Goal: Transaction & Acquisition: Book appointment/travel/reservation

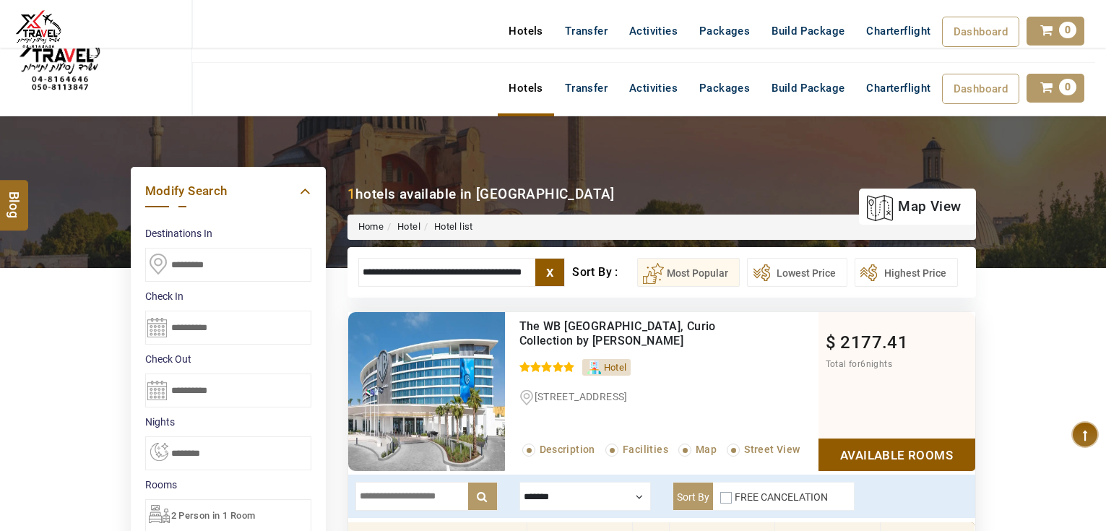
select select "*"
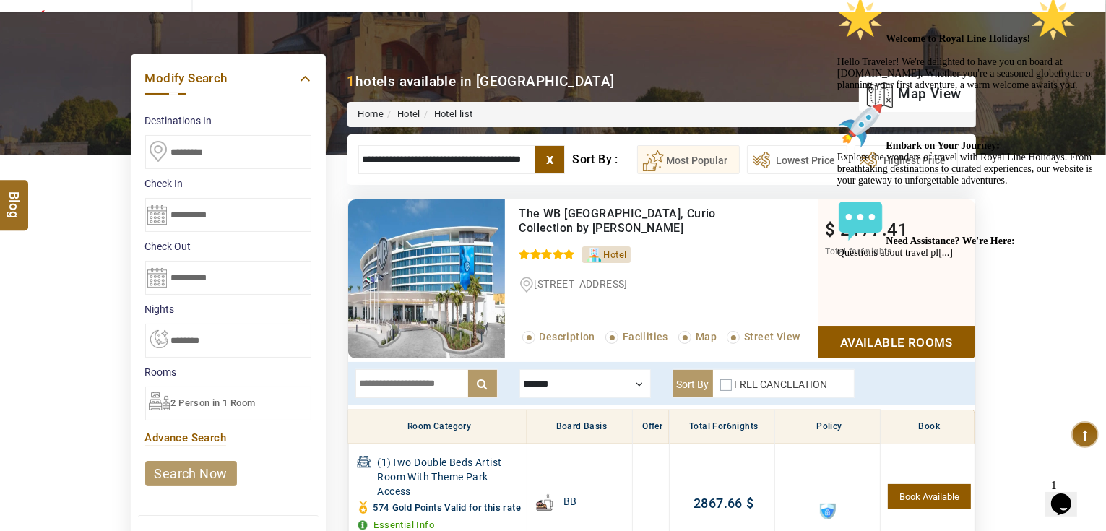
scroll to position [217, 0]
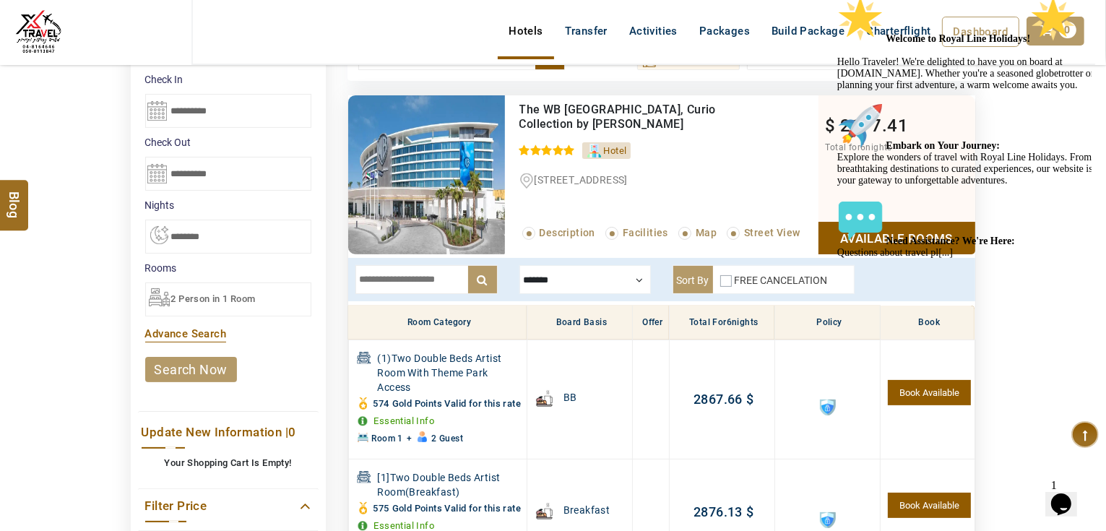
click at [285, 288] on div "2 Person in 1 Room" at bounding box center [228, 300] width 166 height 34
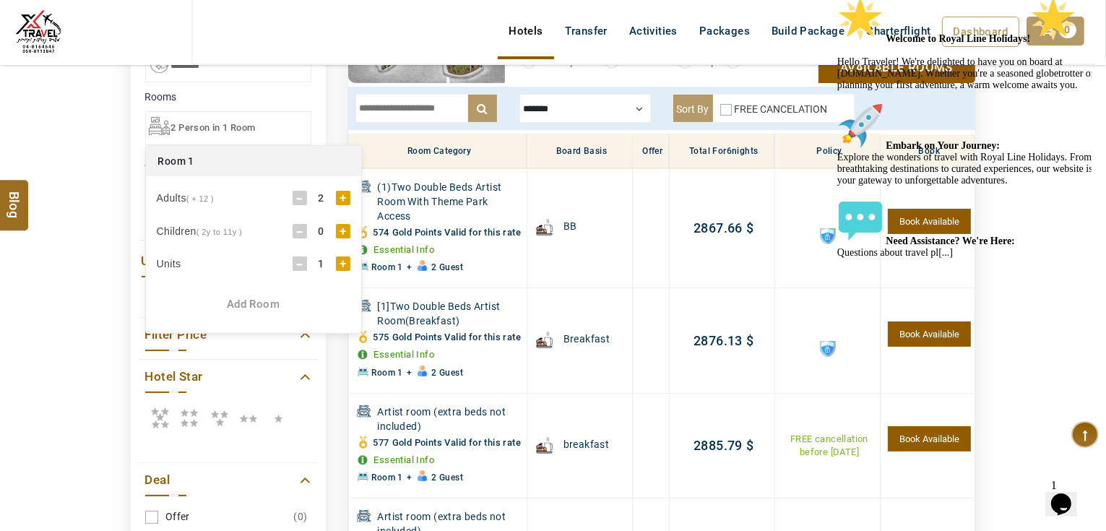
scroll to position [390, 0]
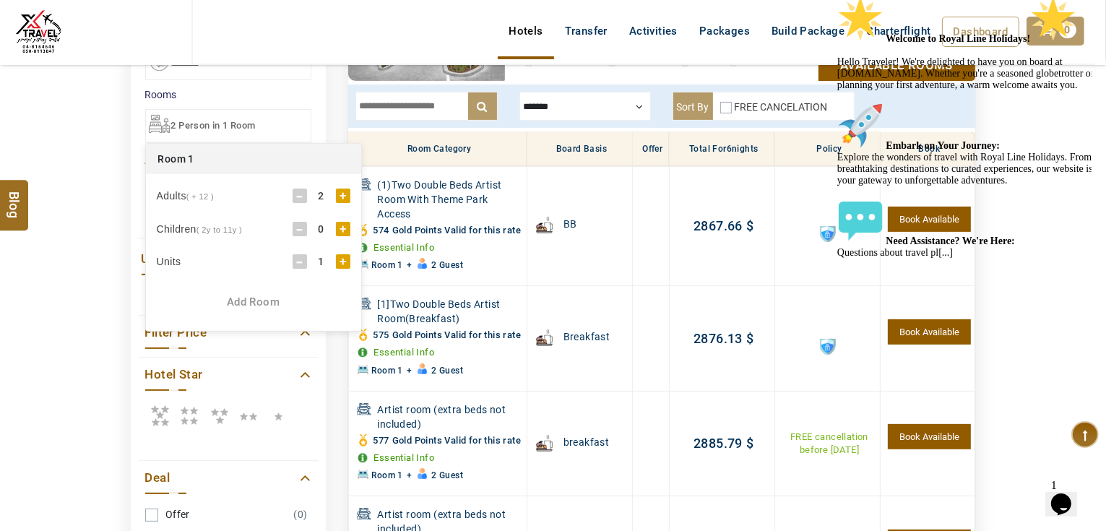
click at [344, 228] on div "+" at bounding box center [343, 229] width 14 height 14
click at [197, 298] on div "0" at bounding box center [185, 300] width 29 height 14
click at [203, 298] on div "+" at bounding box center [207, 300] width 14 height 14
click at [101, 287] on div "DESTINATION + Add Destination Nationality Afghanistan Albania Algeria American …" at bounding box center [553, 256] width 1106 height 1061
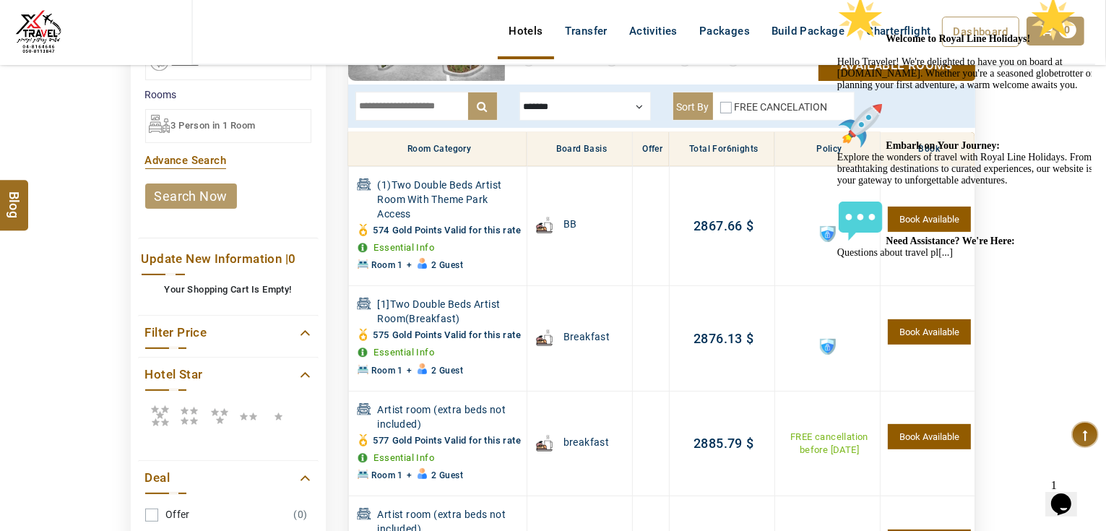
click at [194, 198] on link "search now" at bounding box center [191, 196] width 92 height 25
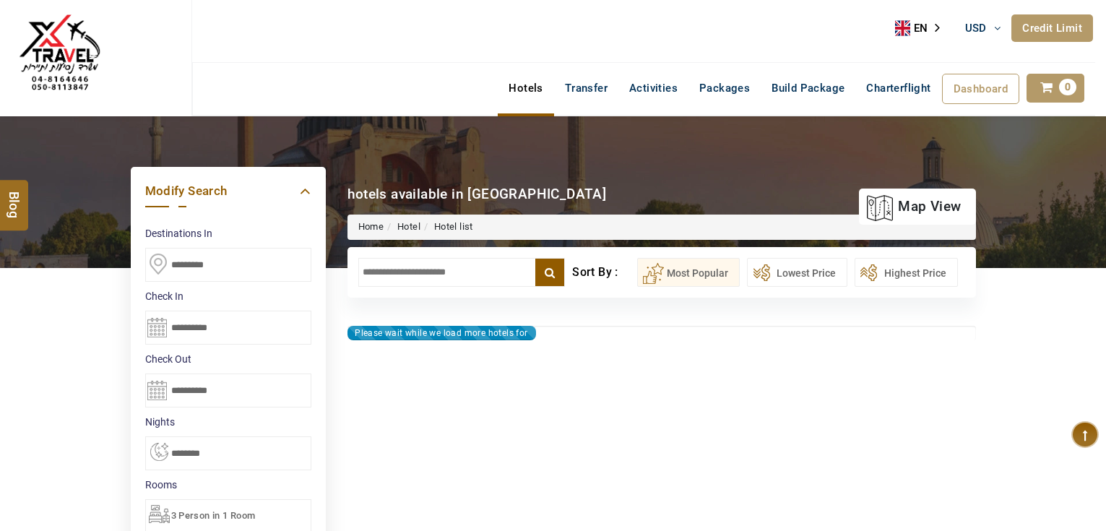
select select "*"
type input "**********"
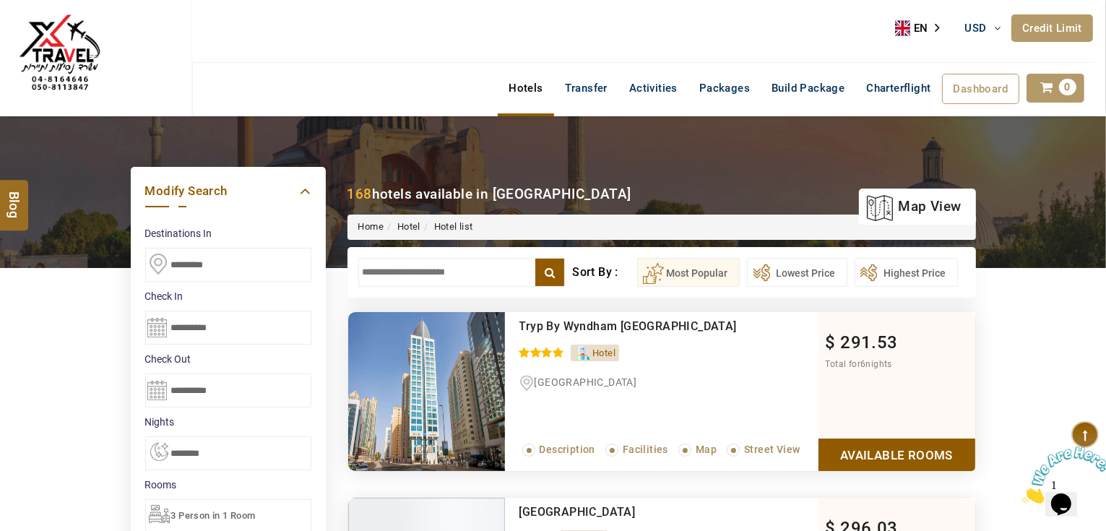
click at [431, 267] on input "text" at bounding box center [461, 272] width 207 height 29
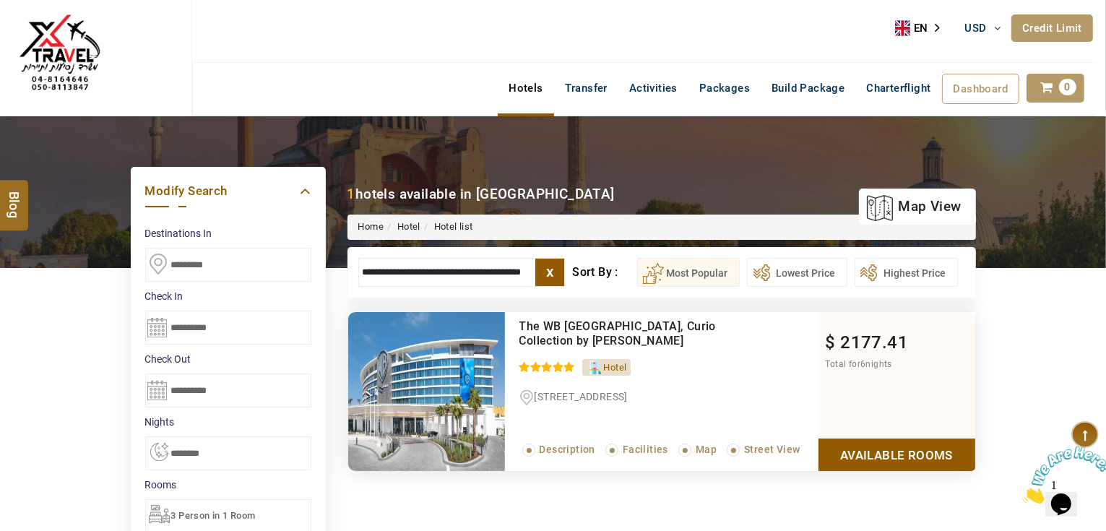
type input "**********"
click at [914, 455] on link "Available Rooms" at bounding box center [897, 455] width 157 height 33
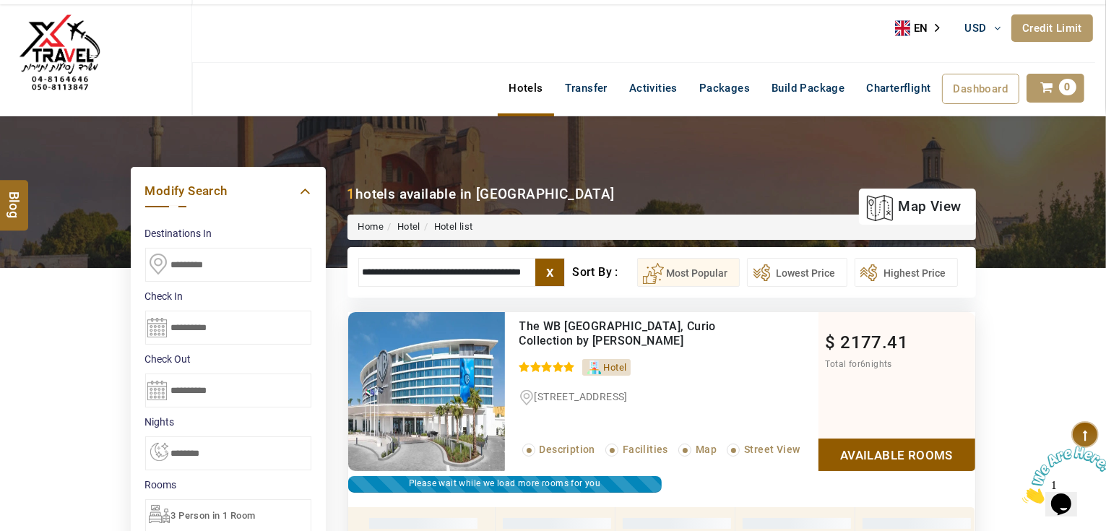
scroll to position [275, 0]
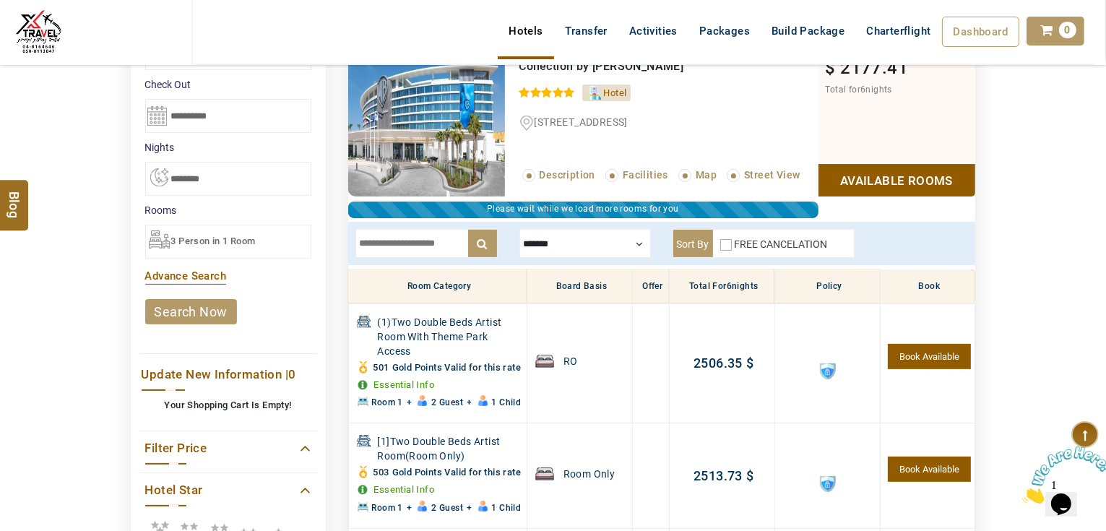
click at [554, 240] on div at bounding box center [586, 243] width 132 height 29
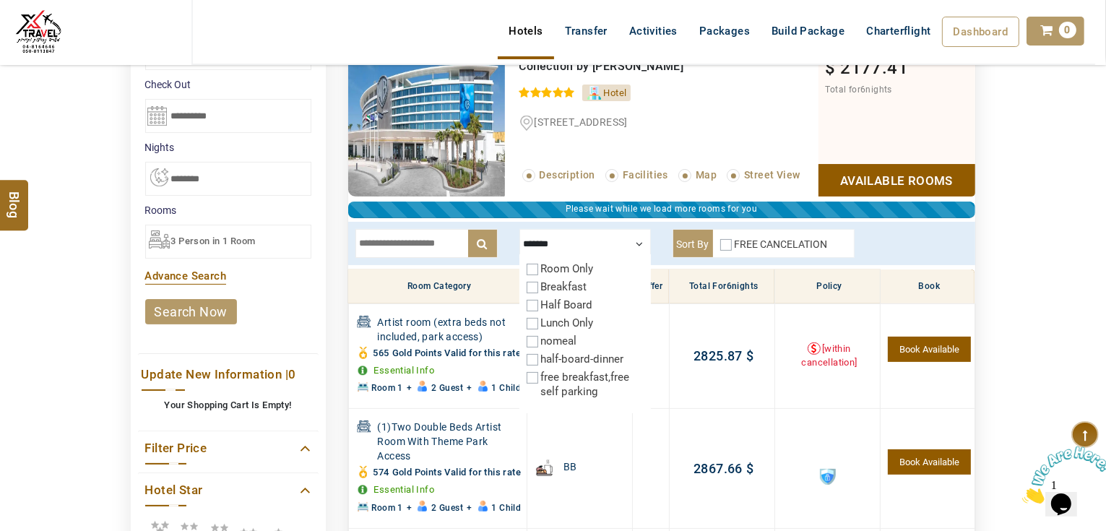
click at [638, 241] on div at bounding box center [586, 243] width 132 height 29
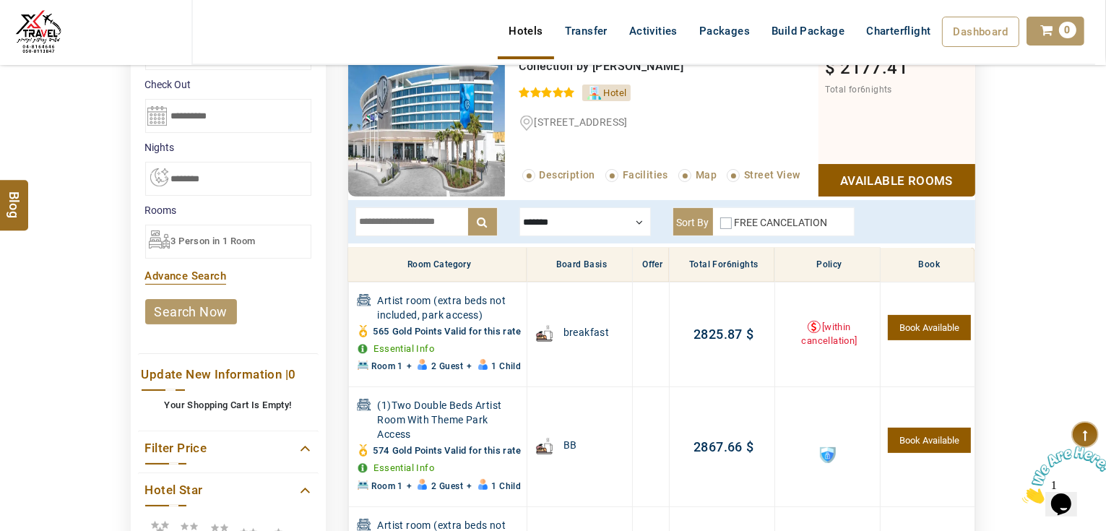
click at [217, 241] on span "3 Person in 1 Room" at bounding box center [213, 241] width 85 height 11
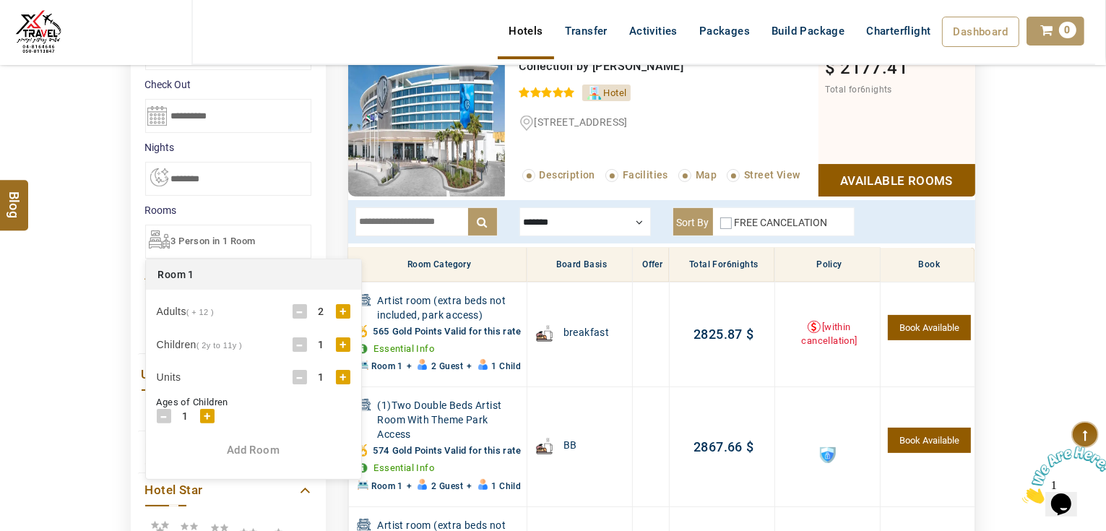
click at [256, 445] on div "Add Room" at bounding box center [253, 450] width 215 height 15
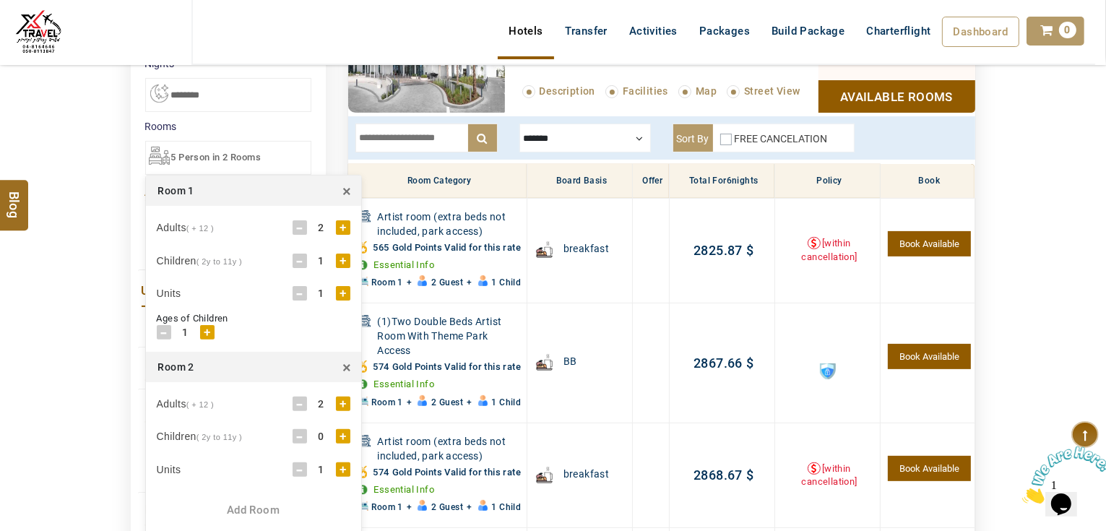
scroll to position [448, 0]
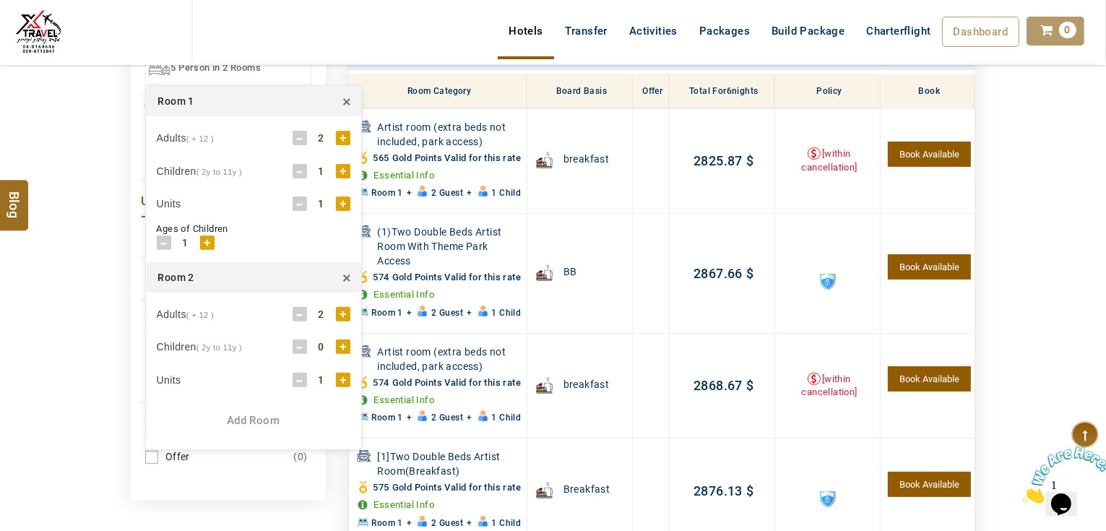
click at [344, 340] on div "+" at bounding box center [343, 347] width 14 height 14
click at [208, 416] on div "+" at bounding box center [207, 419] width 14 height 14
click at [113, 396] on div "DESTINATION + Add Destination Nationality Afghanistan Albania Algeria American …" at bounding box center [553, 198] width 1106 height 1061
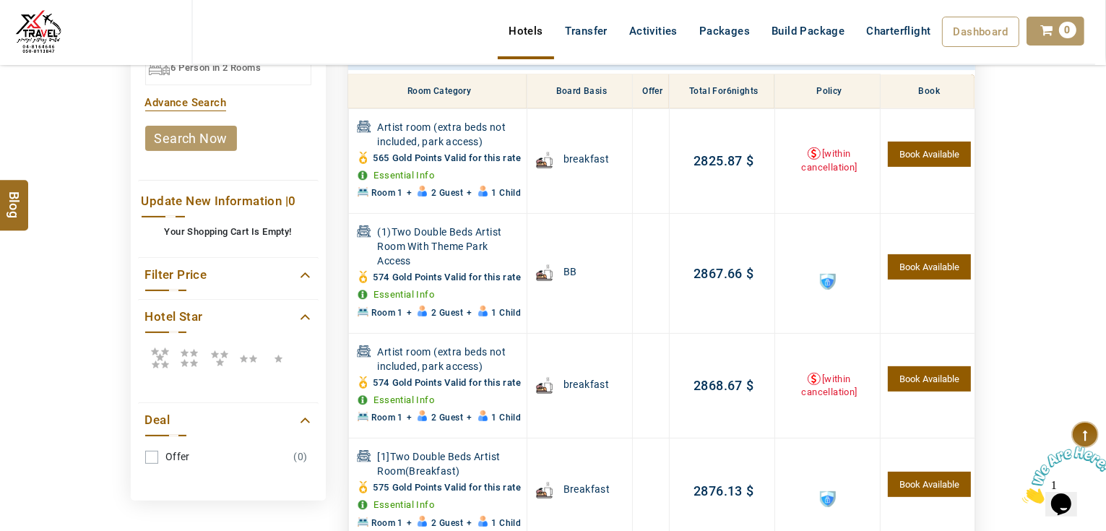
click at [208, 142] on link "search now" at bounding box center [191, 138] width 92 height 25
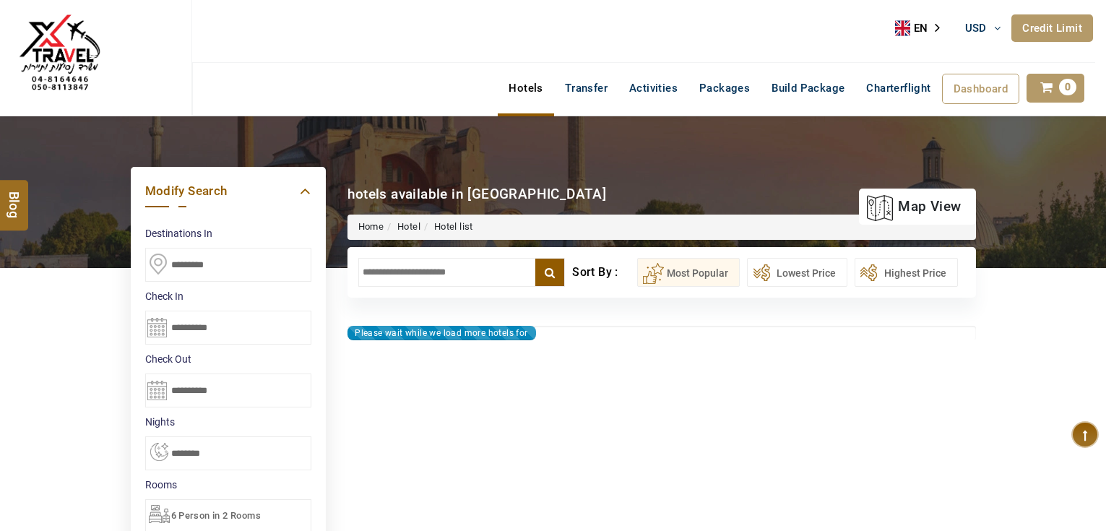
select select "*"
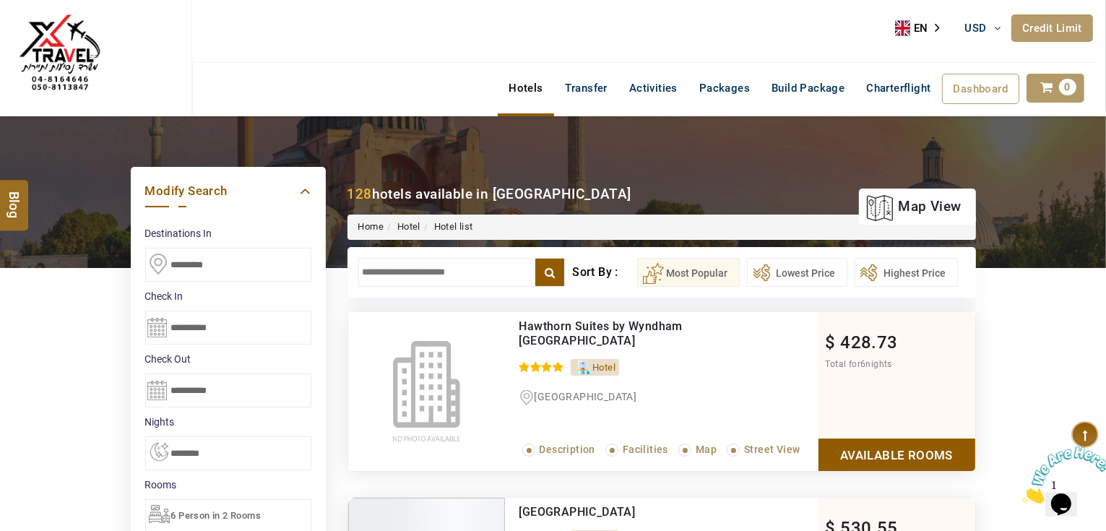
click at [425, 275] on input "text" at bounding box center [461, 272] width 207 height 29
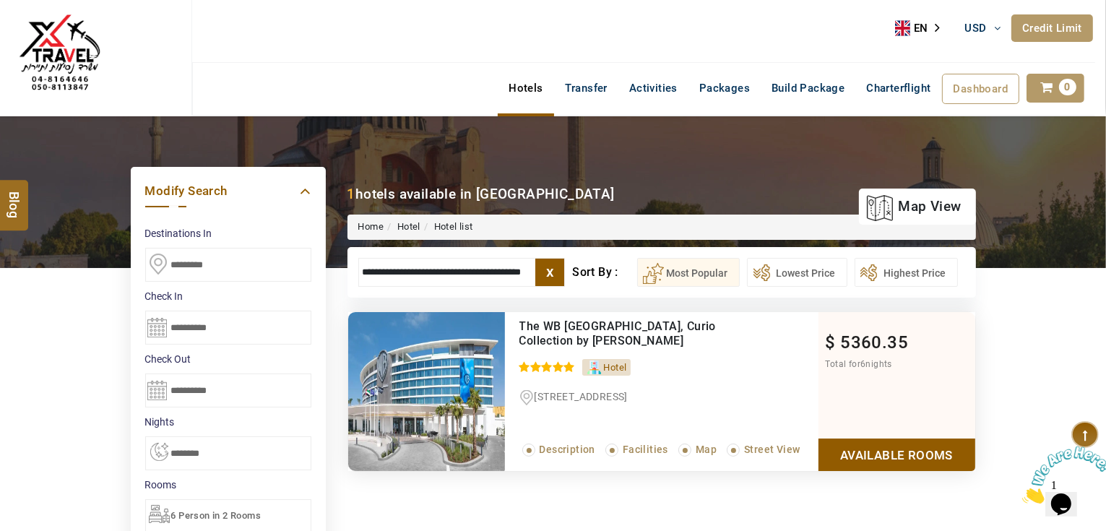
type input "**********"
click at [884, 453] on link "Available Rooms" at bounding box center [897, 455] width 157 height 33
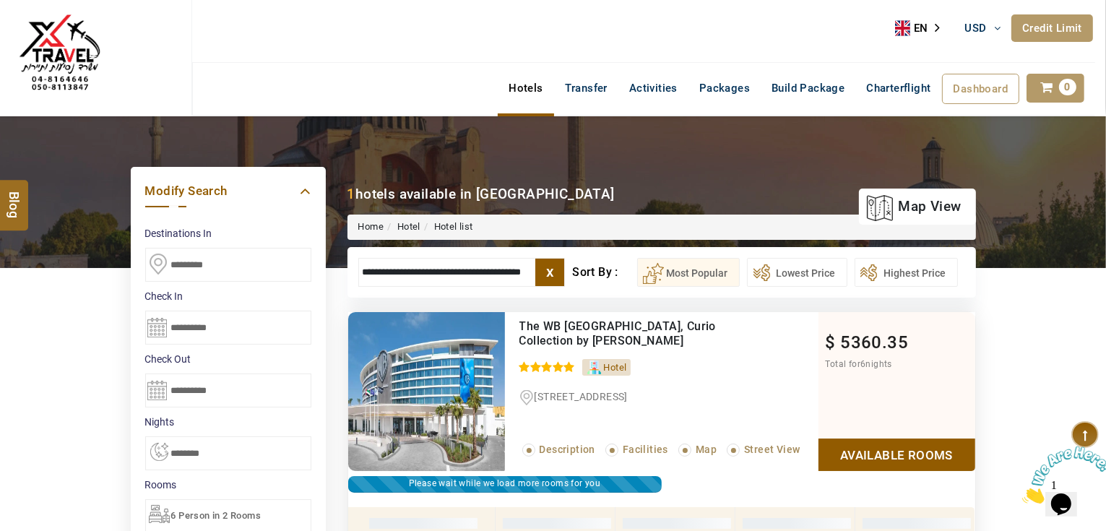
scroll to position [275, 0]
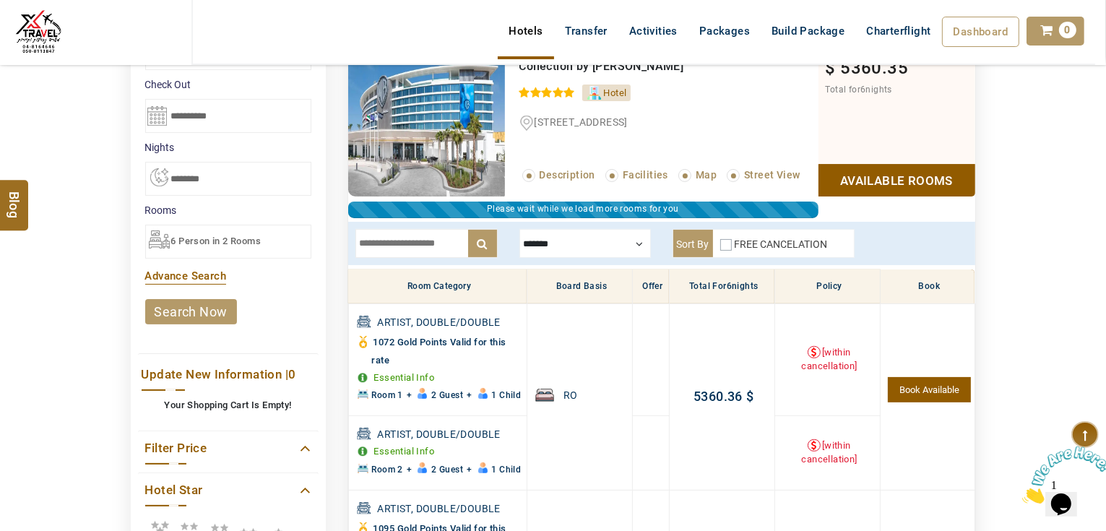
click at [527, 250] on div at bounding box center [586, 243] width 132 height 29
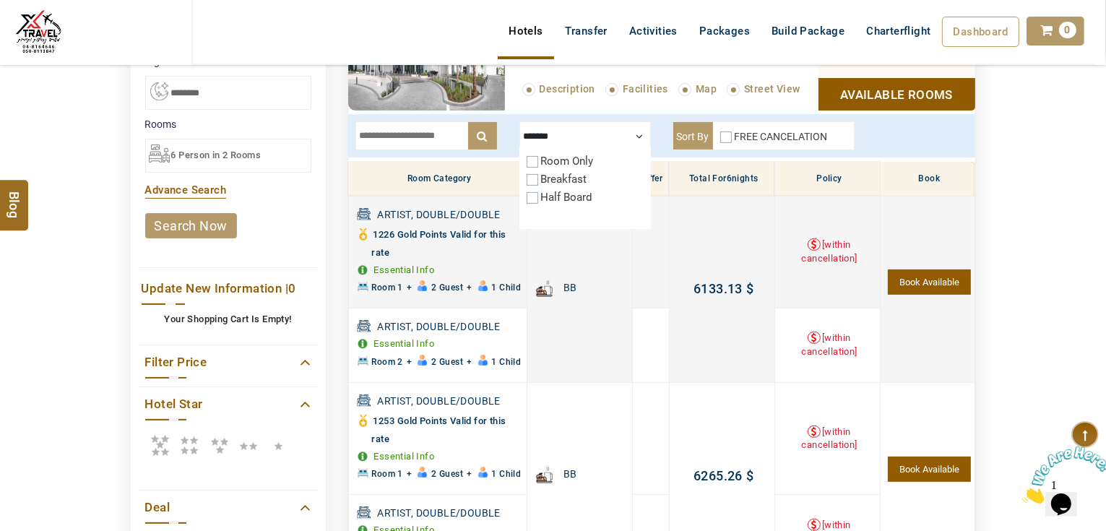
scroll to position [448, 0]
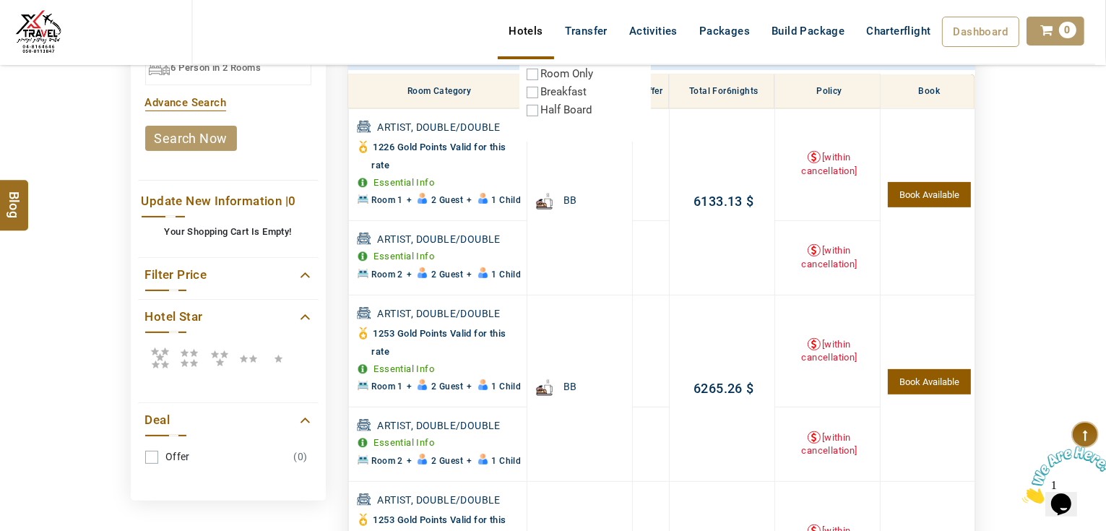
click at [1053, 257] on div "DESTINATION + Add Destination Nationality Afghanistan Albania Algeria American …" at bounding box center [553, 366] width 1106 height 1397
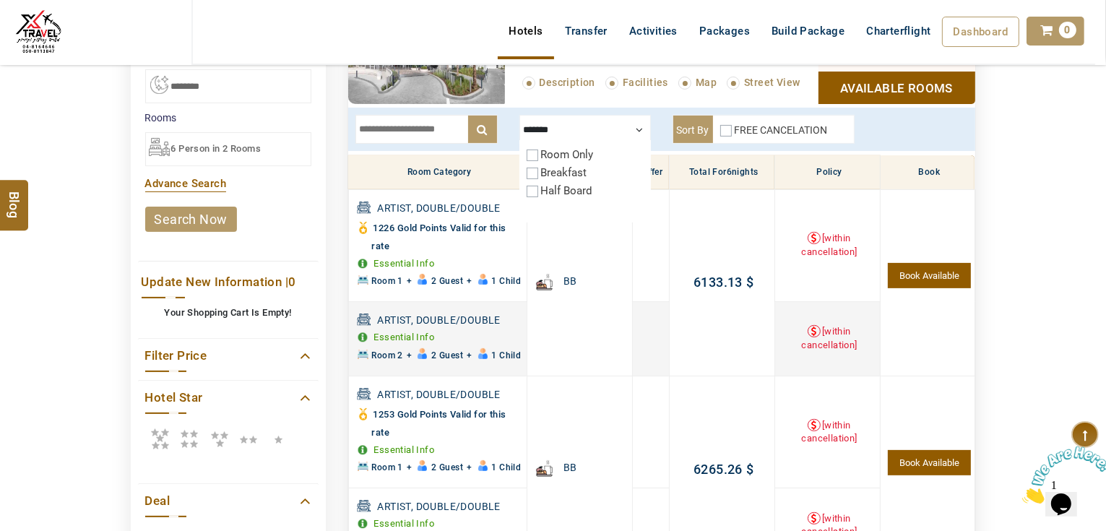
scroll to position [275, 0]
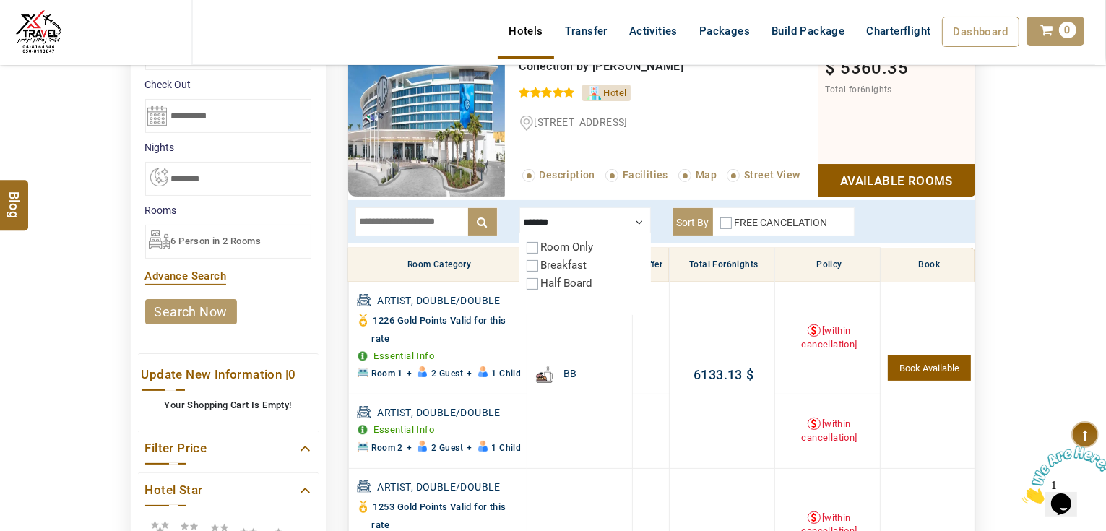
click at [636, 220] on div at bounding box center [586, 221] width 132 height 29
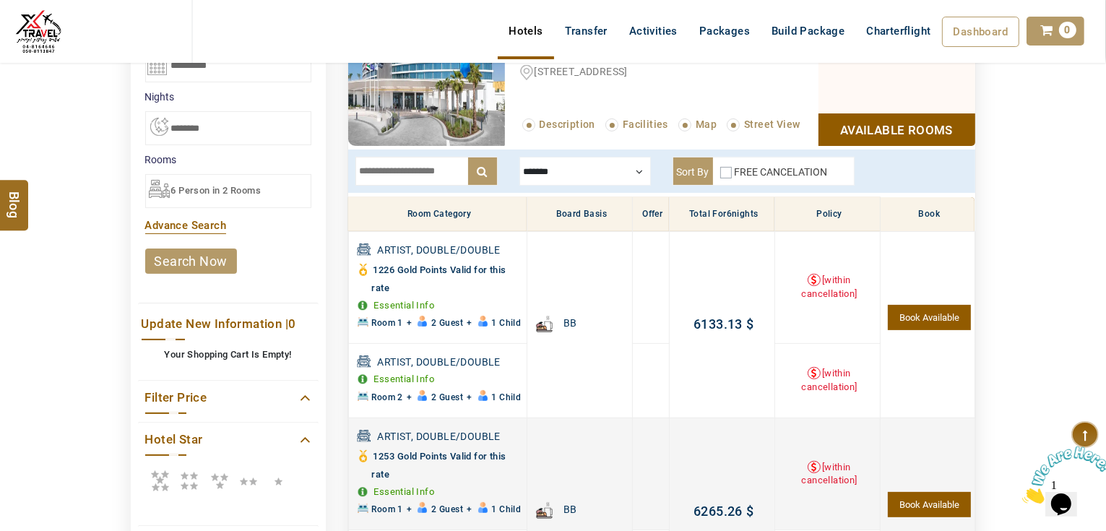
scroll to position [332, 0]
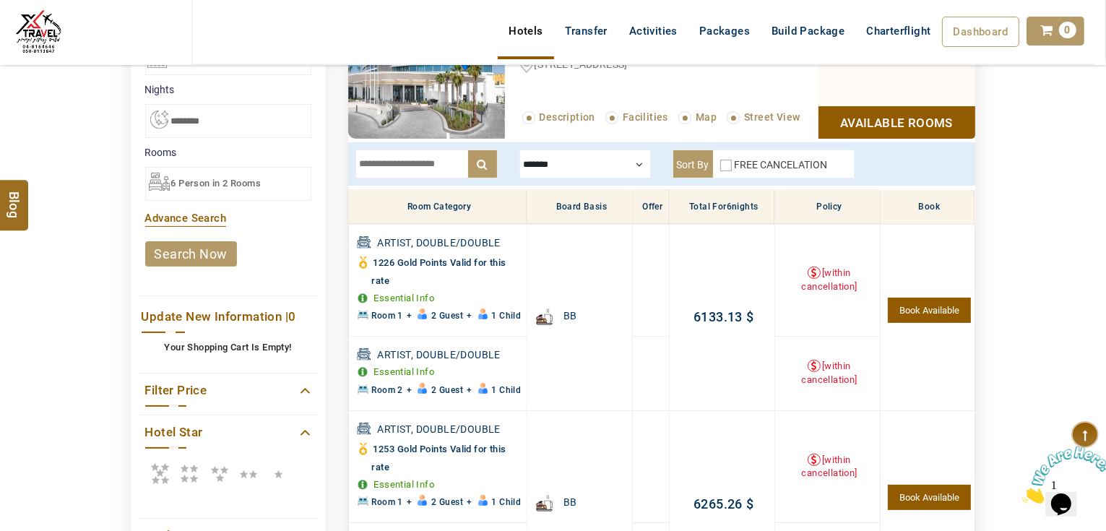
click at [347, 152] on div "x ******* Room Only Breakfast Half Board Sort By FREE CANCELATION" at bounding box center [661, 164] width 649 height 51
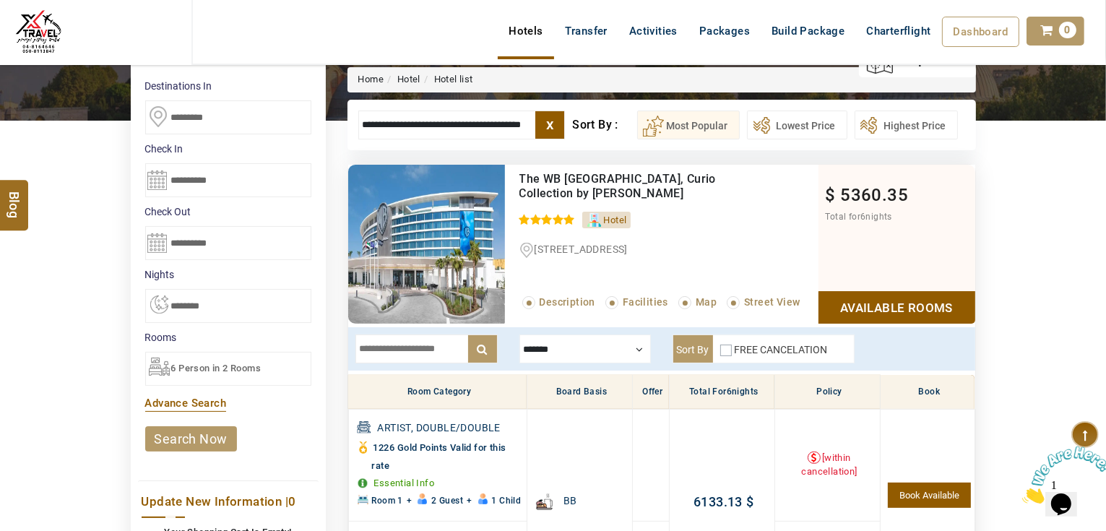
scroll to position [116, 0]
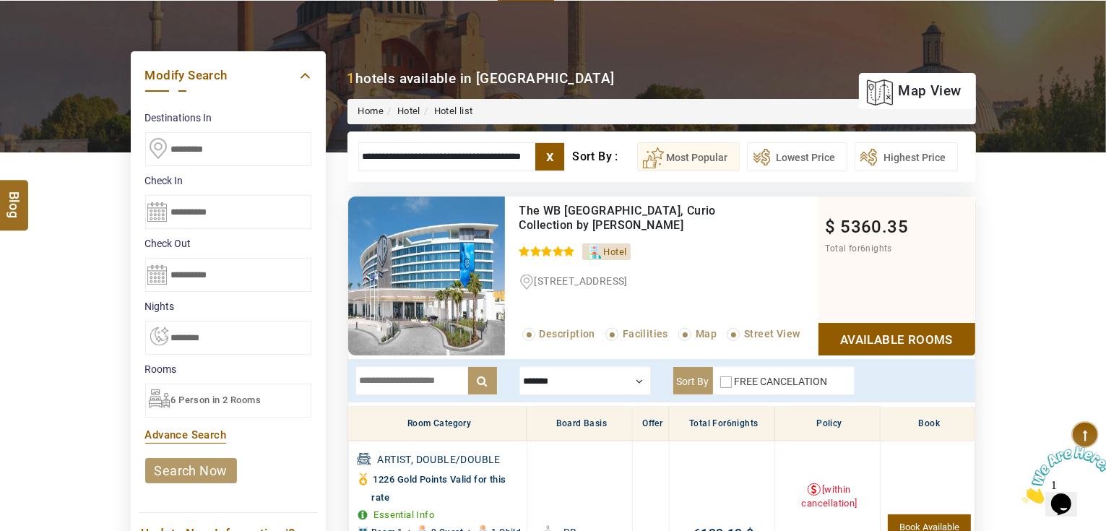
drag, startPoint x: 1026, startPoint y: 220, endPoint x: 1014, endPoint y: 220, distance: 11.6
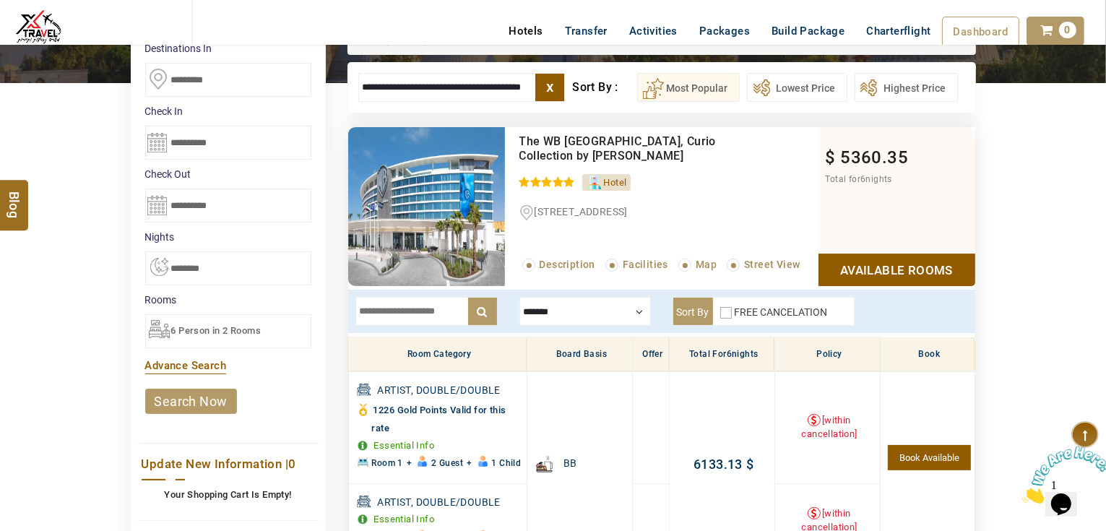
scroll to position [231, 0]
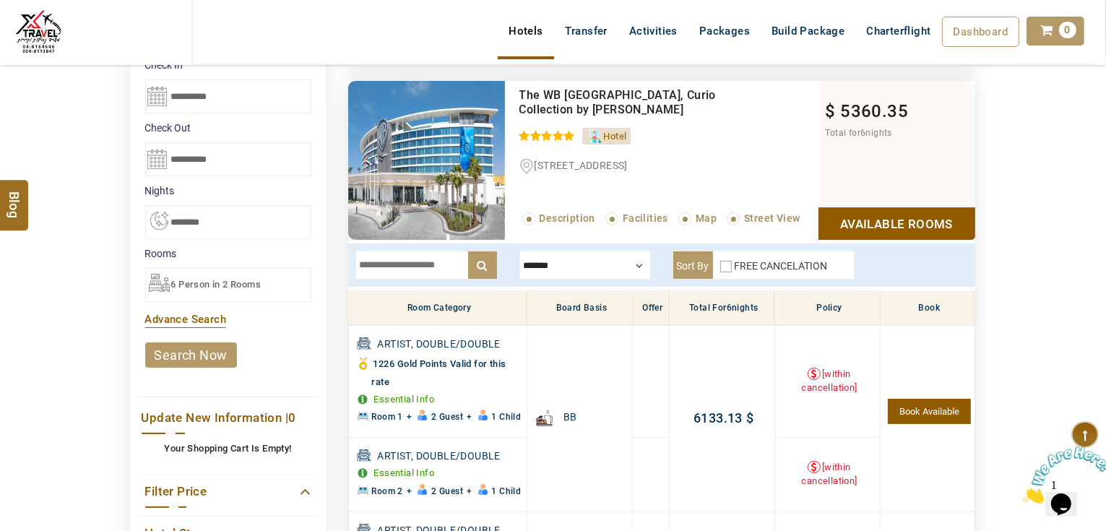
click at [328, 212] on div "**********" at bounding box center [228, 398] width 217 height 637
click at [241, 282] on span "6 Person in 2 Rooms" at bounding box center [216, 284] width 90 height 11
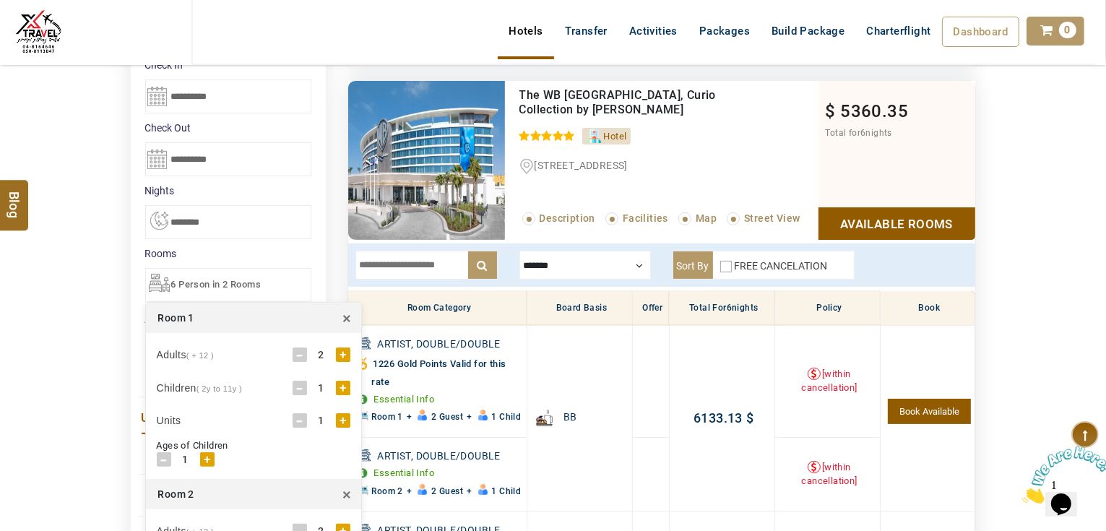
click at [346, 318] on span "×" at bounding box center [347, 318] width 9 height 22
click at [205, 463] on div "+" at bounding box center [207, 459] width 14 height 14
drag, startPoint x: 136, startPoint y: 452, endPoint x: 194, endPoint y: 325, distance: 139.7
click at [136, 451] on div "**********" at bounding box center [228, 327] width 195 height 782
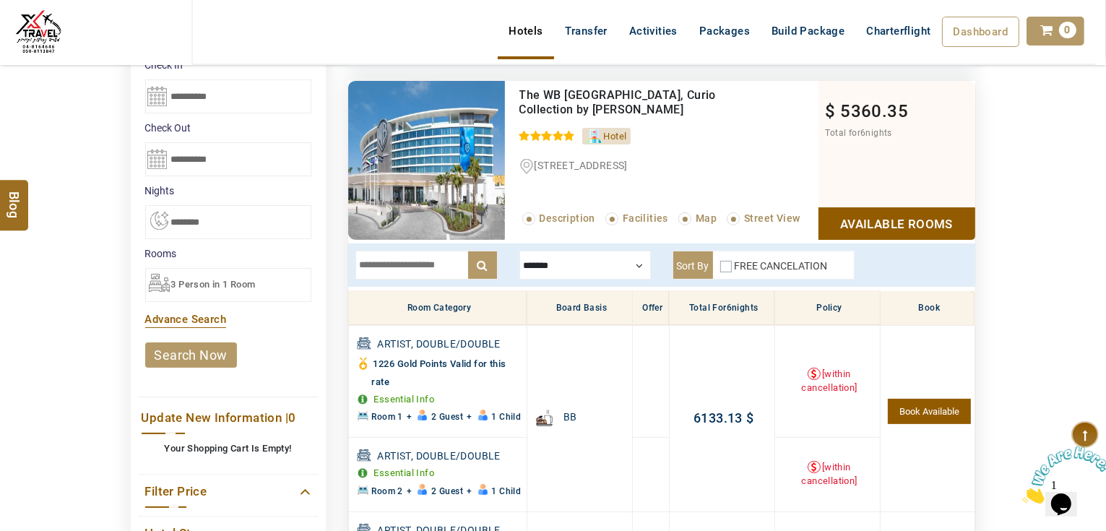
click at [210, 340] on li "search now" at bounding box center [228, 355] width 166 height 40
click at [209, 349] on link "search now" at bounding box center [191, 355] width 92 height 25
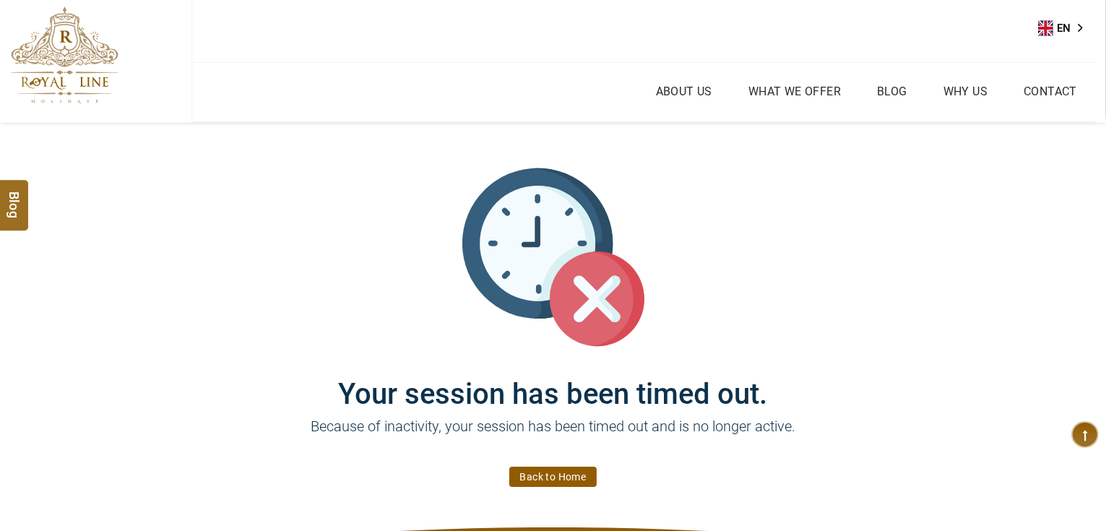
click at [546, 480] on link "Back to Home" at bounding box center [553, 477] width 88 height 20
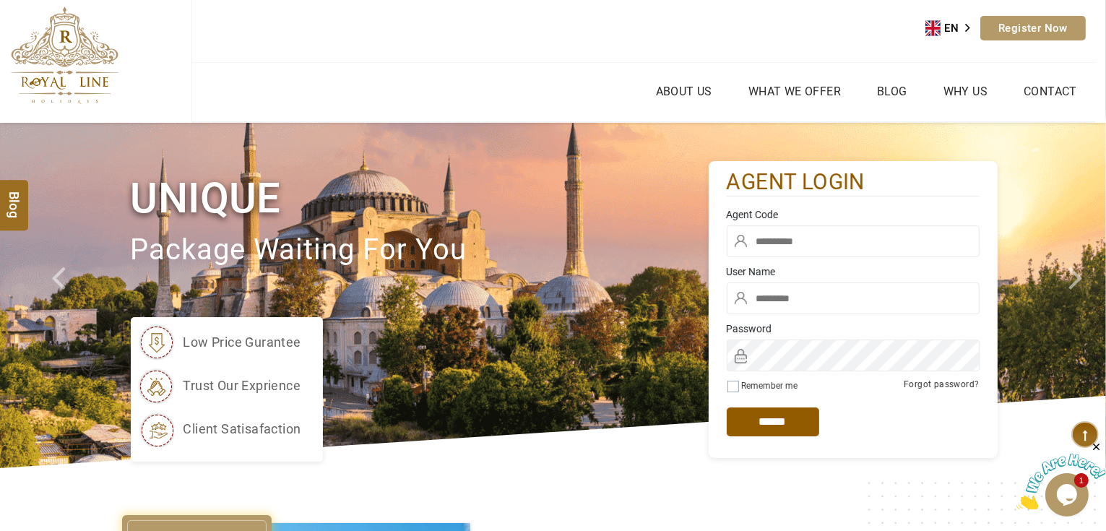
type input "*******"
click at [801, 225] on input "text" at bounding box center [853, 241] width 253 height 32
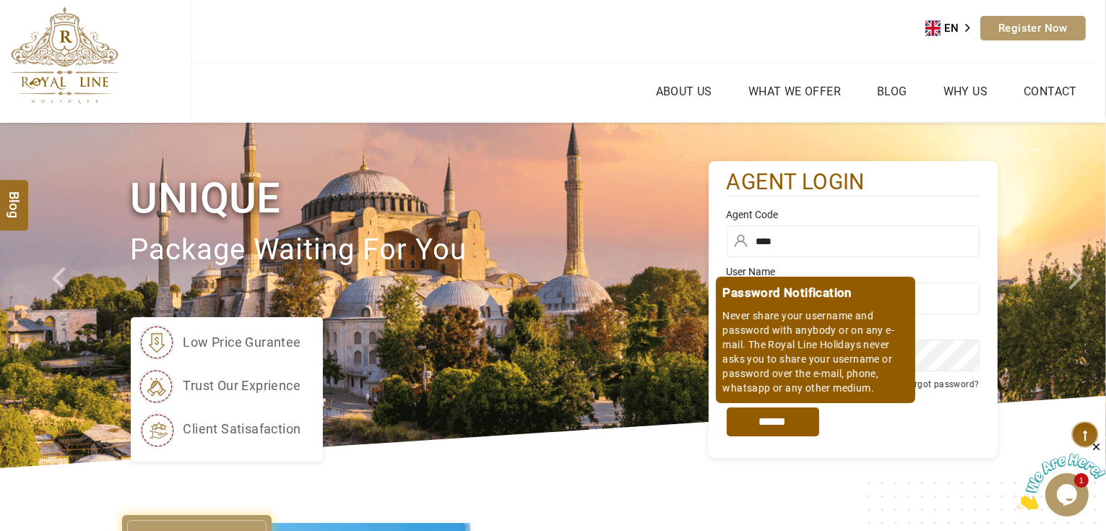
type input "****"
click at [783, 419] on input "*****" at bounding box center [773, 422] width 92 height 29
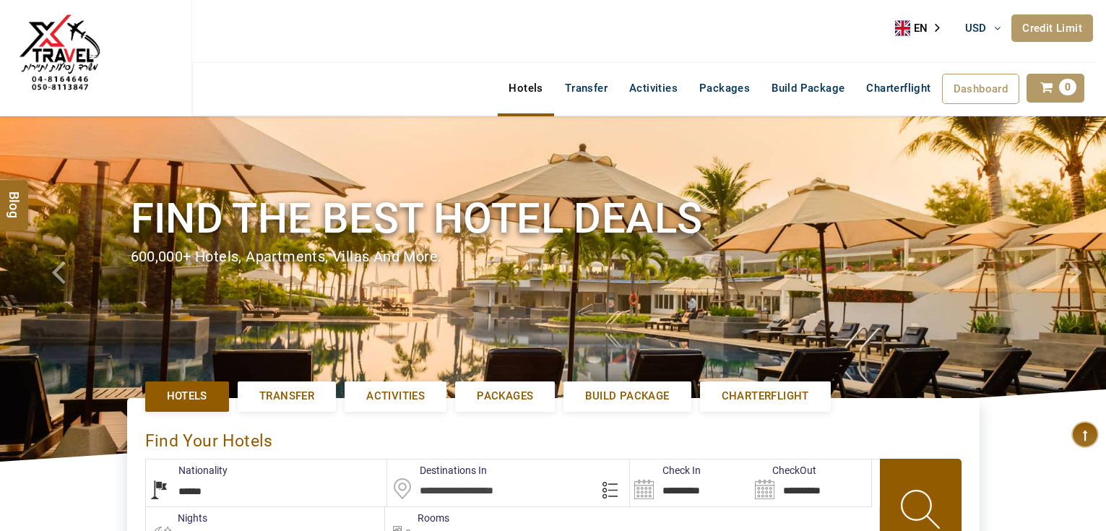
select select "******"
select select "*"
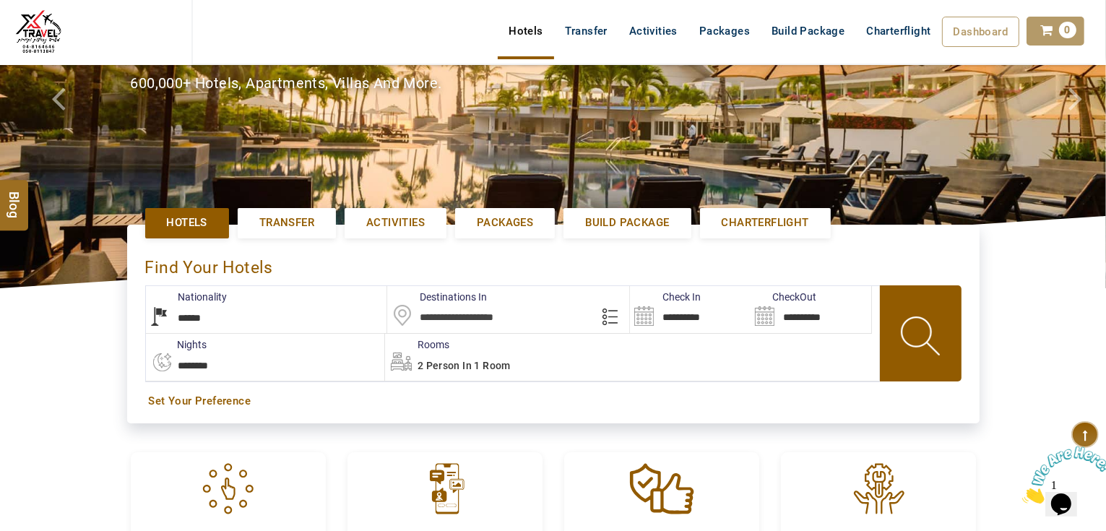
click at [561, 319] on input "text" at bounding box center [508, 309] width 242 height 47
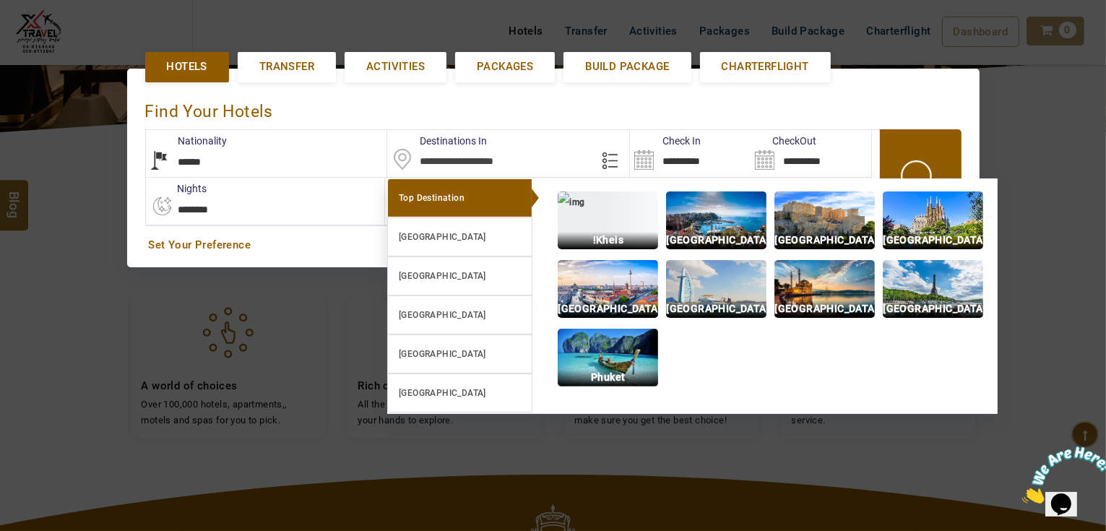
scroll to position [332, 0]
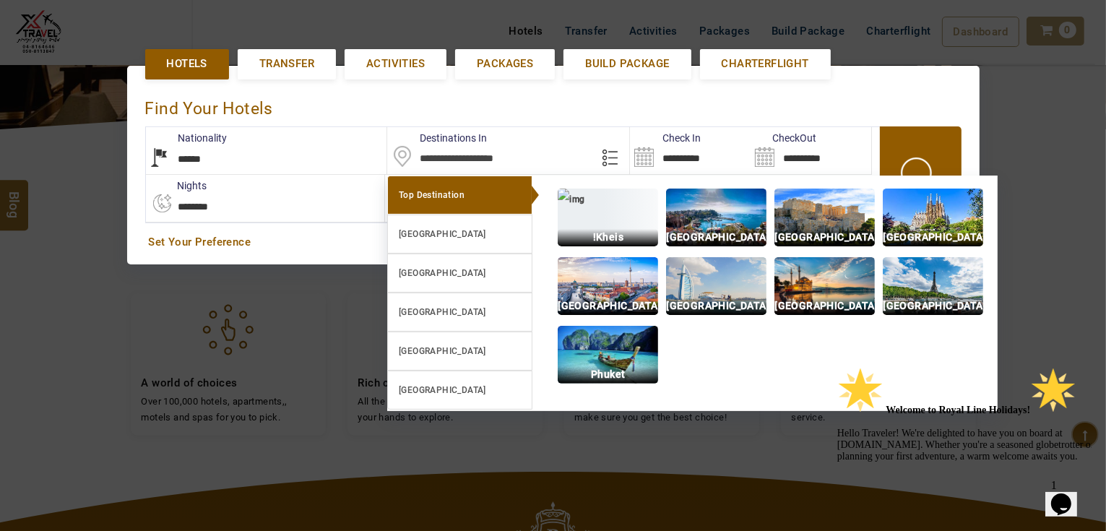
click at [405, 110] on div "Find Your Hotels" at bounding box center [553, 105] width 817 height 43
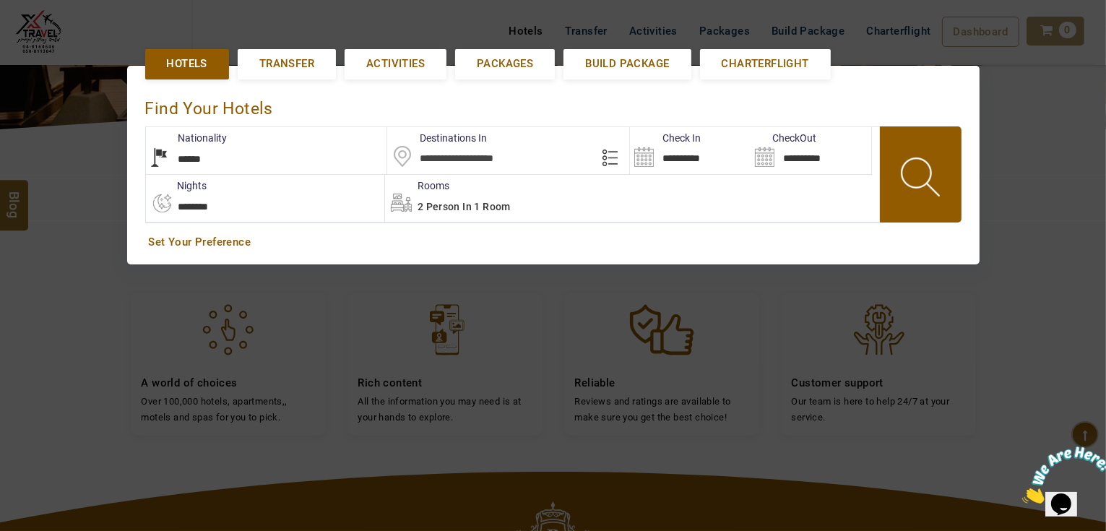
click at [476, 158] on input "text" at bounding box center [508, 150] width 242 height 47
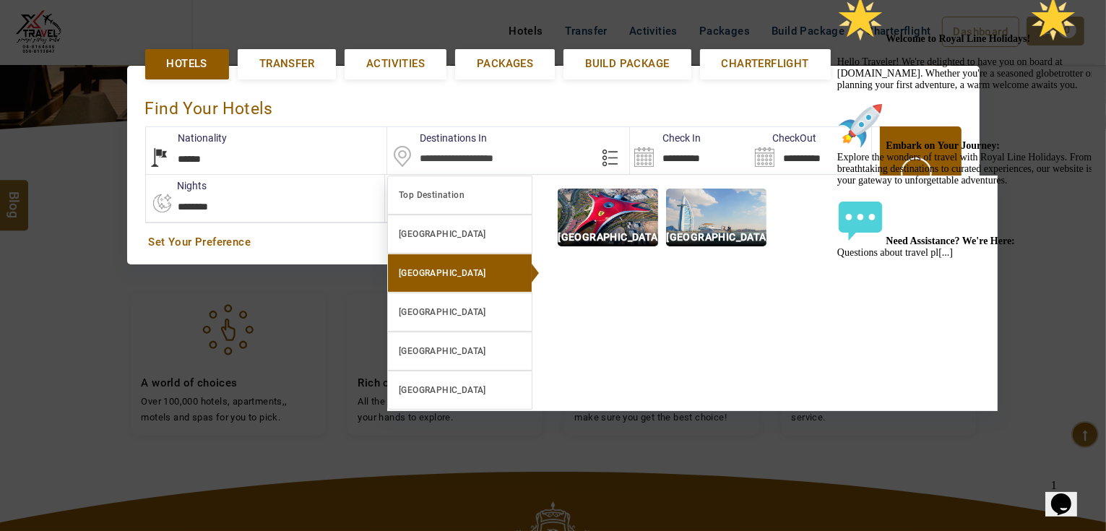
drag, startPoint x: 1080, startPoint y: 102, endPoint x: 1912, endPoint y: 91, distance: 832.5
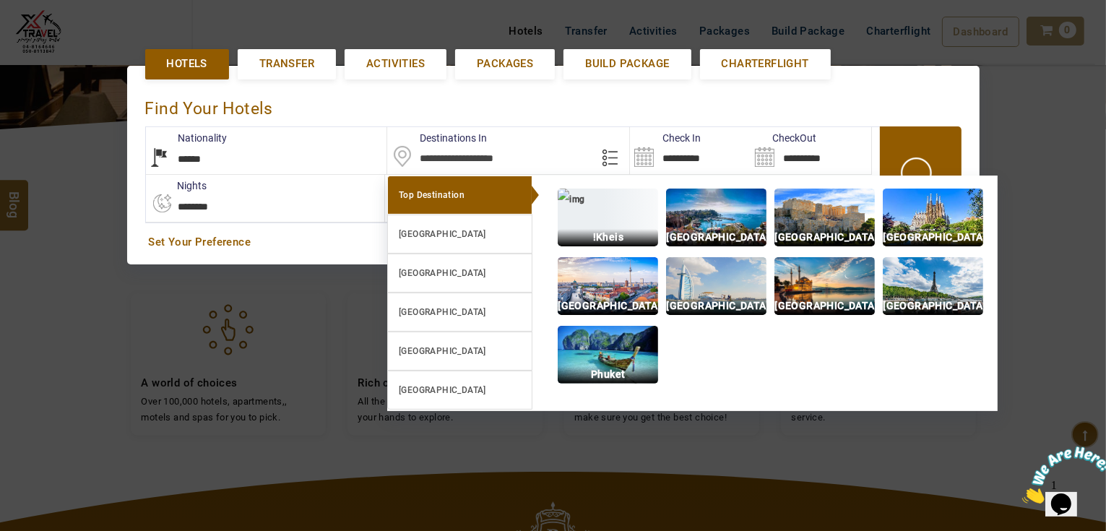
click at [517, 90] on div "Find Your Hotels" at bounding box center [553, 105] width 817 height 43
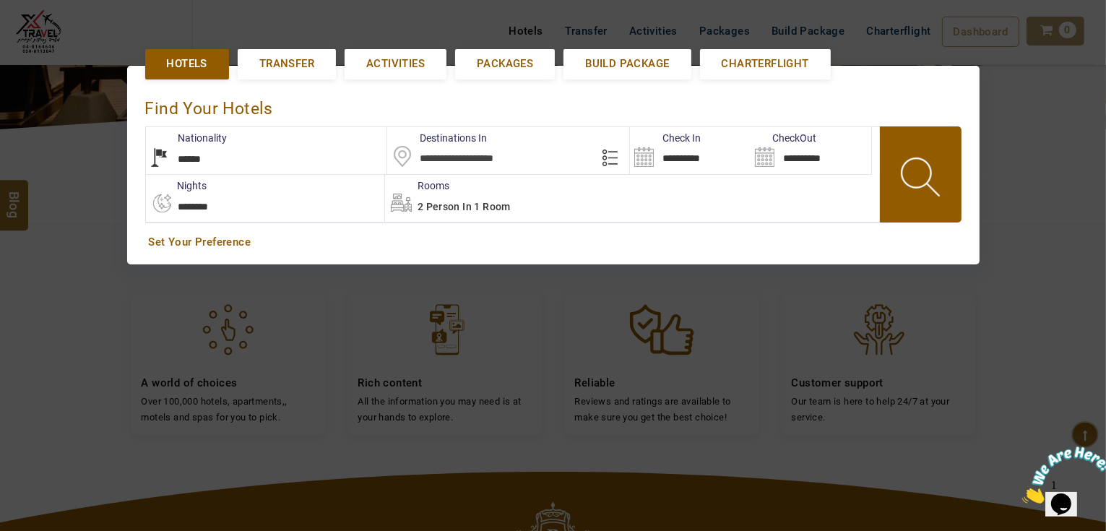
click at [500, 159] on input "text" at bounding box center [508, 150] width 242 height 47
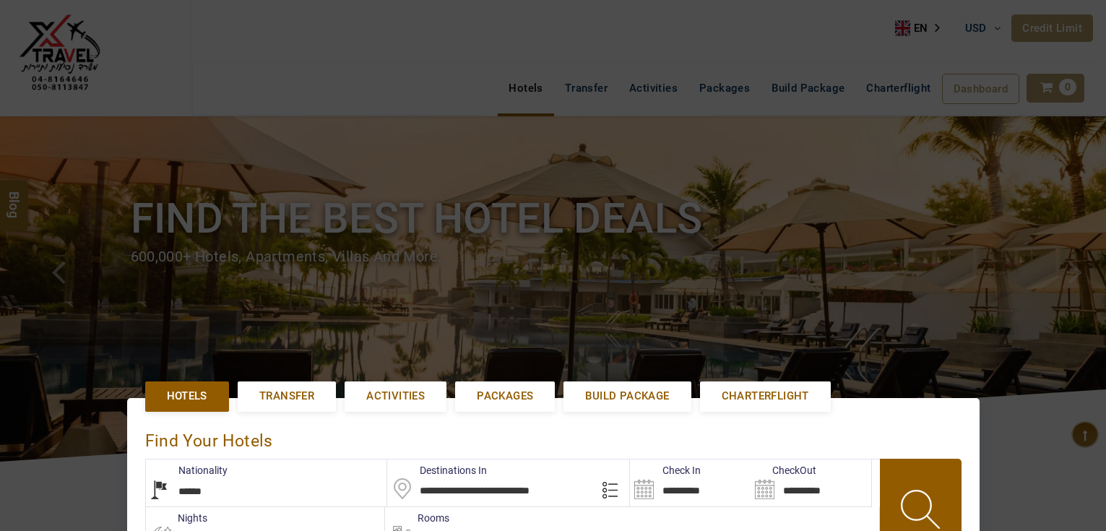
select select "******"
select select "*"
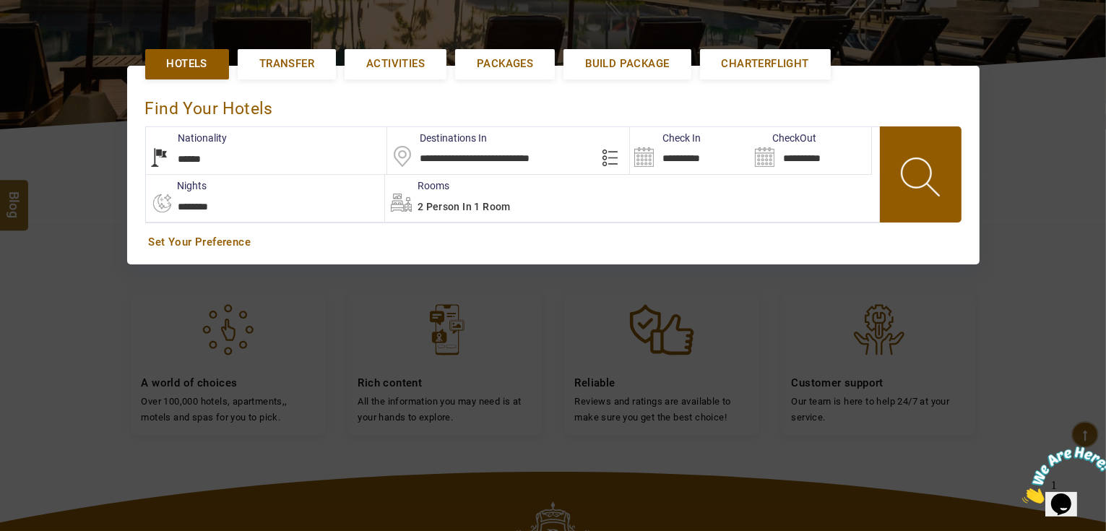
click at [702, 156] on input "**********" at bounding box center [690, 150] width 121 height 47
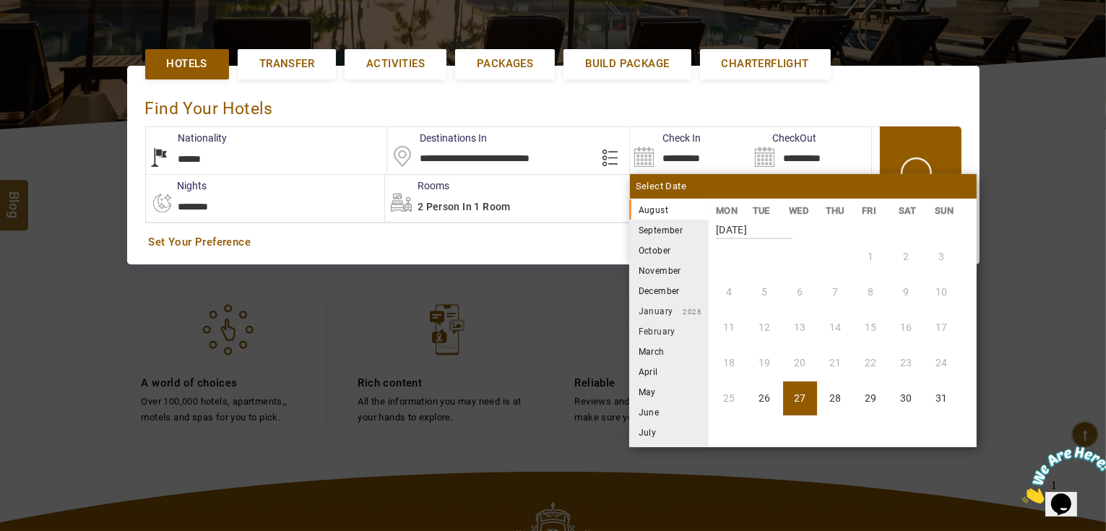
click at [668, 228] on li "September" at bounding box center [668, 230] width 79 height 20
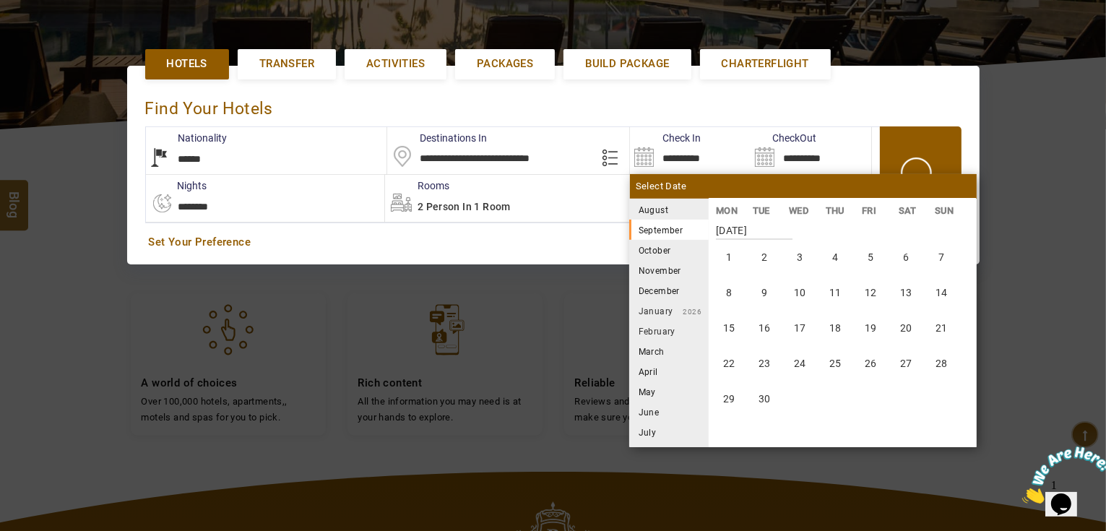
scroll to position [267, 0]
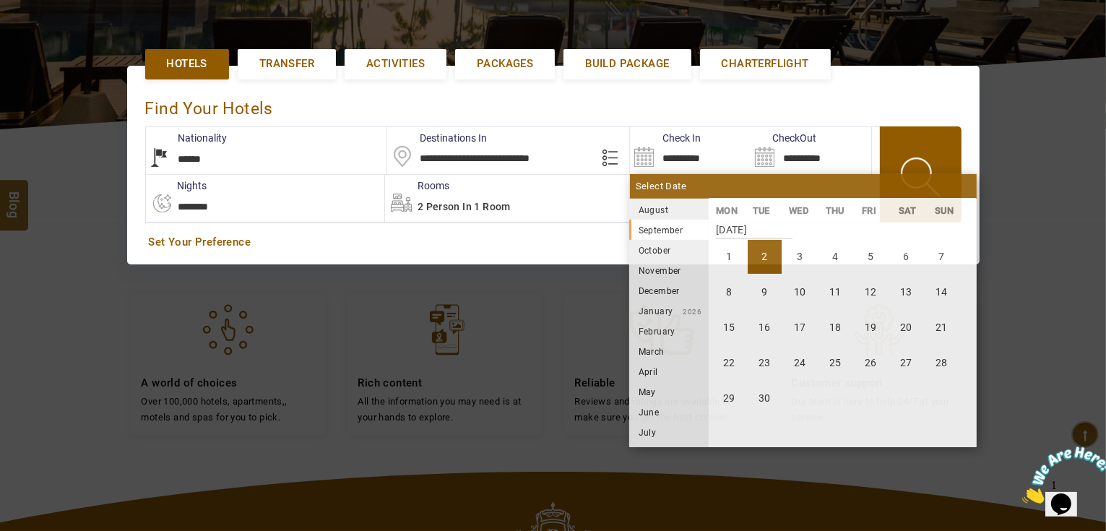
click at [769, 254] on li "2" at bounding box center [765, 257] width 34 height 34
type input "**********"
select select "*"
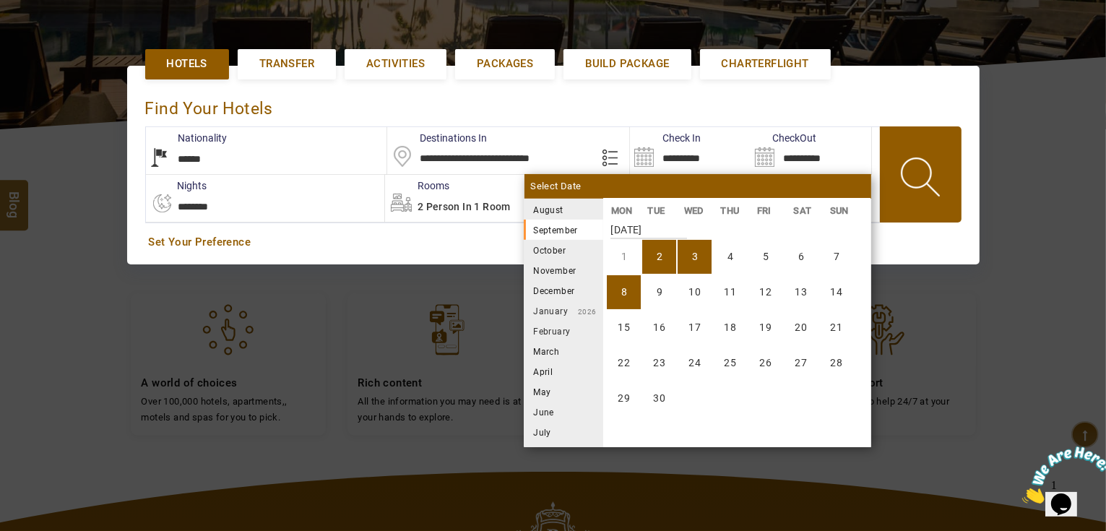
click at [621, 289] on li "8" at bounding box center [624, 292] width 34 height 34
type input "**********"
select select "*"
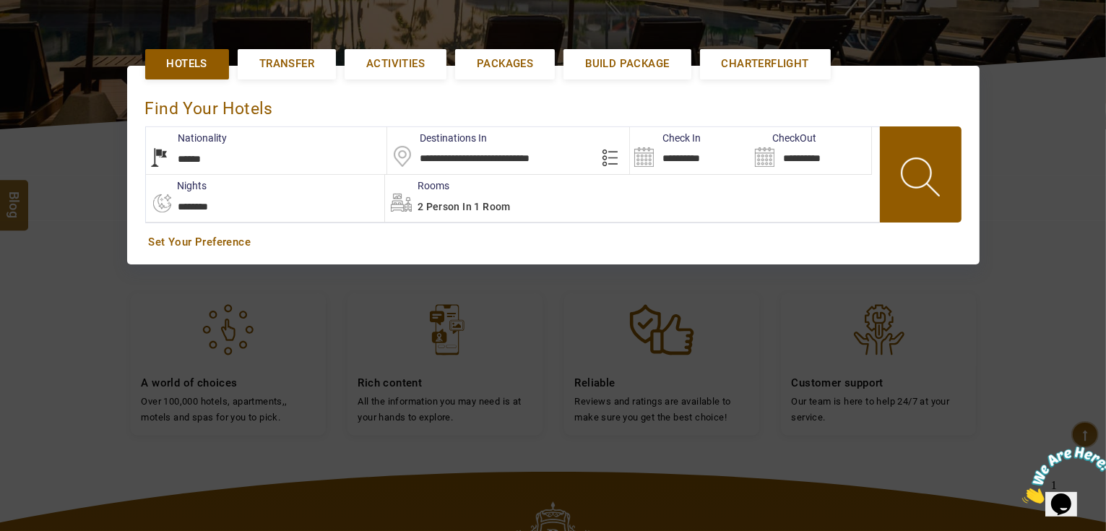
click at [431, 204] on span "2 Person in 1 Room" at bounding box center [464, 207] width 93 height 12
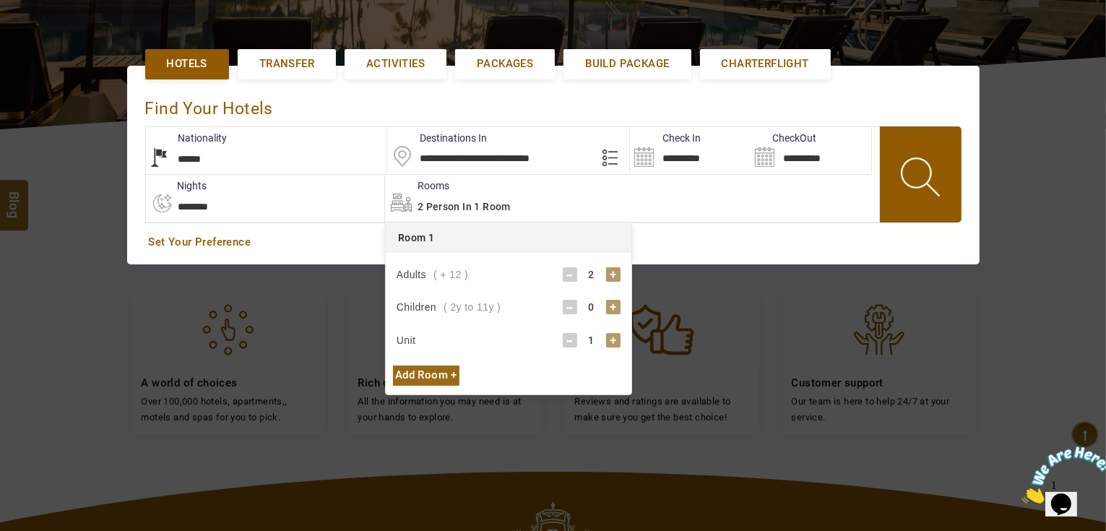
click at [619, 303] on div "+" at bounding box center [613, 307] width 14 height 14
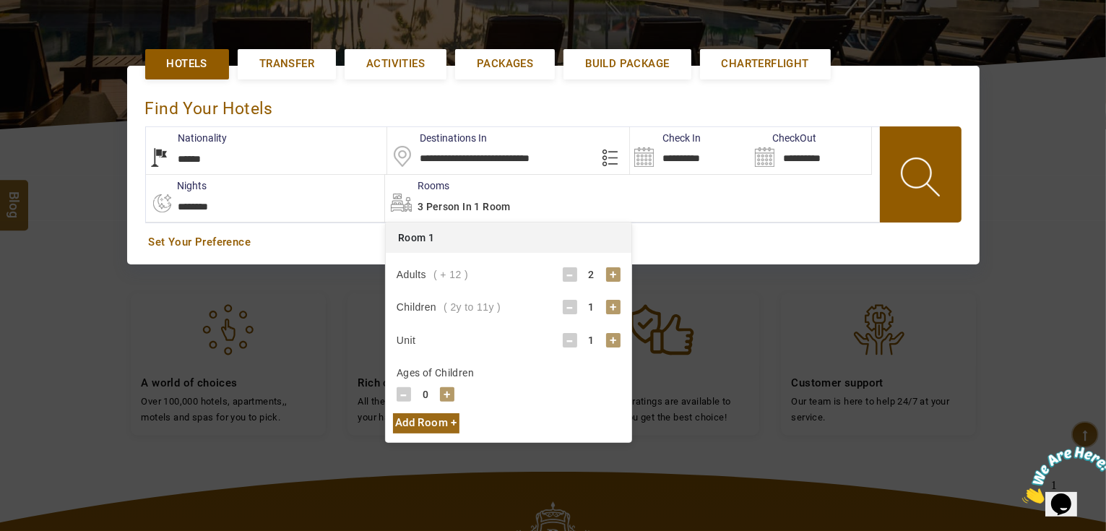
click at [455, 391] on div "Ages of Children - 0 + - 0 + - 0 + - 0 +" at bounding box center [509, 382] width 224 height 48
click at [449, 390] on div "+" at bounding box center [447, 394] width 14 height 14
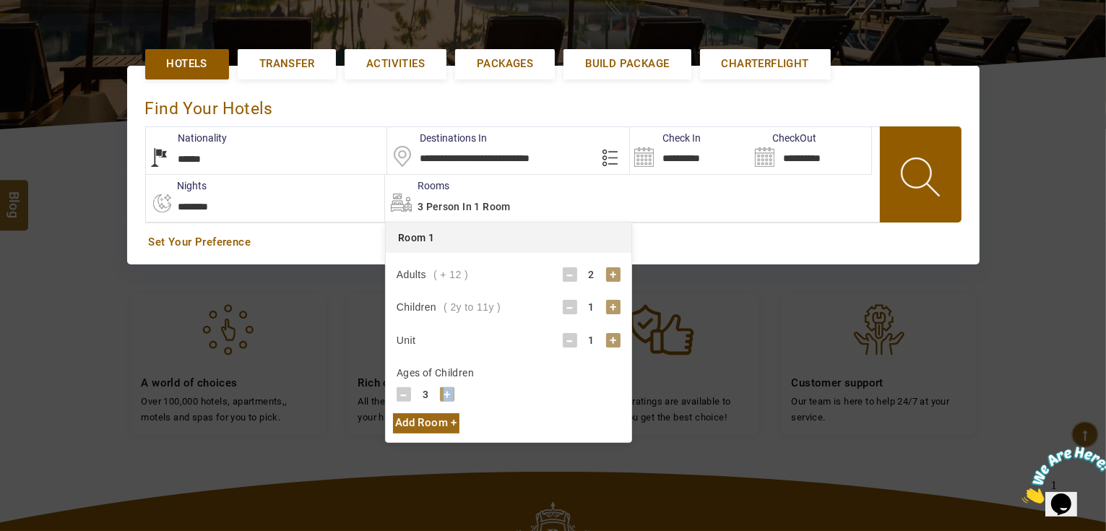
click at [908, 173] on span at bounding box center [921, 180] width 65 height 72
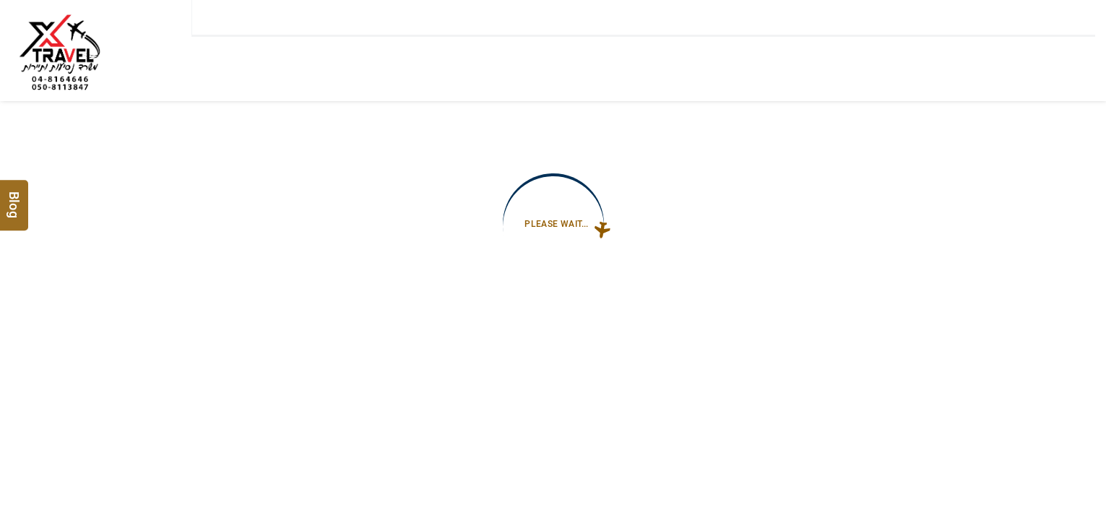
type input "**********"
select select "*"
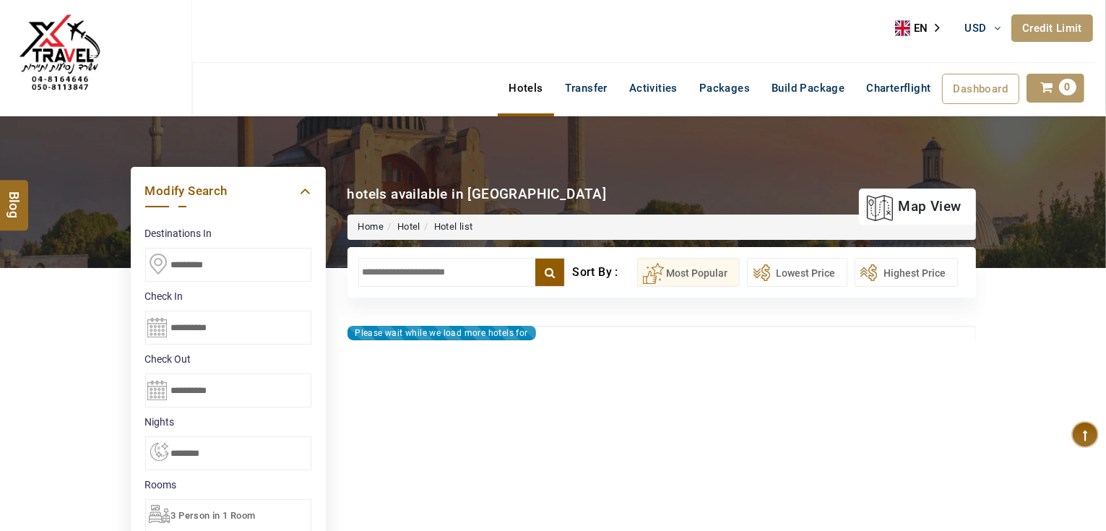
type input "**********"
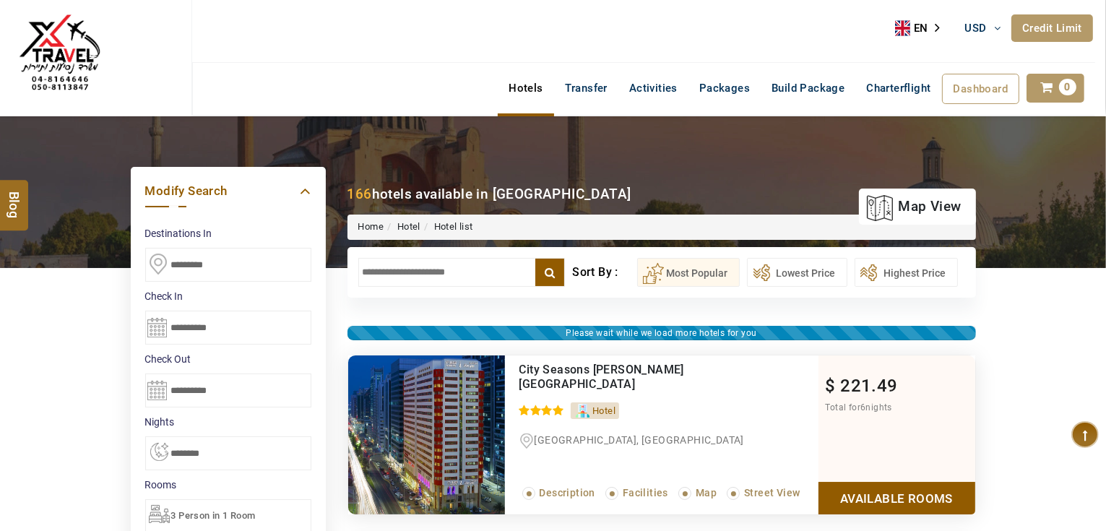
click at [405, 269] on input "text" at bounding box center [461, 272] width 207 height 29
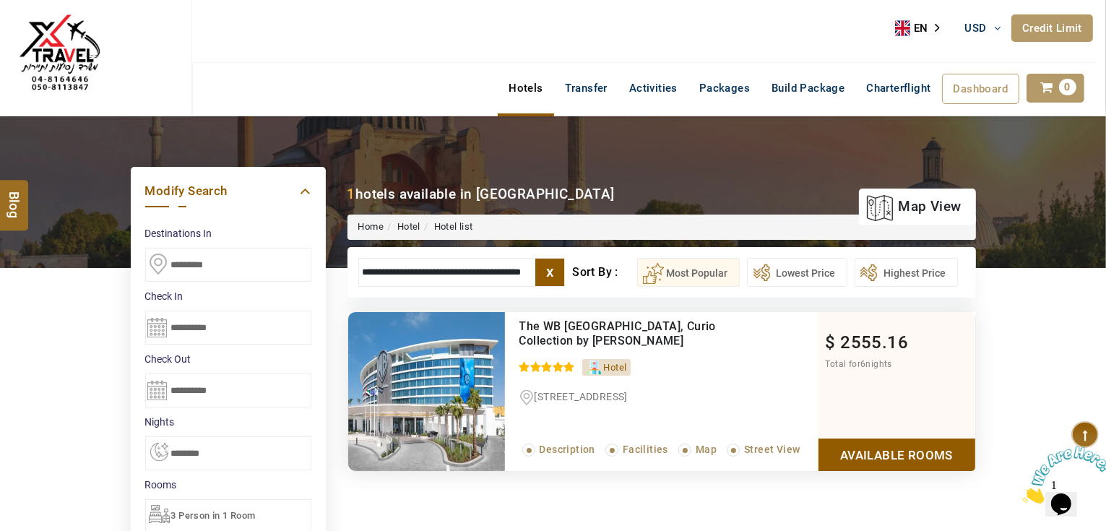
type input "**********"
click at [918, 451] on link "Available Rooms" at bounding box center [897, 455] width 157 height 33
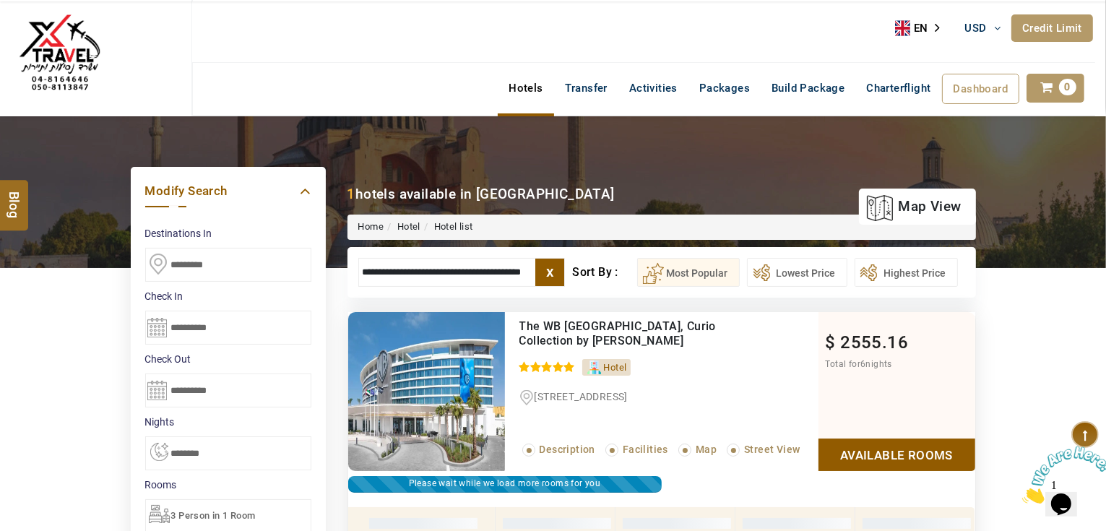
scroll to position [275, 0]
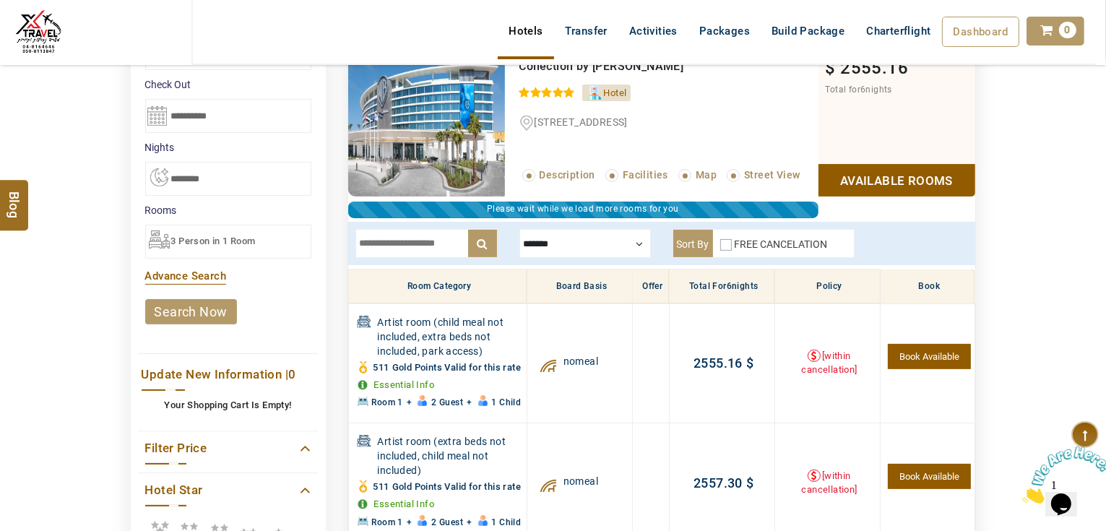
click at [543, 239] on div at bounding box center [586, 243] width 132 height 29
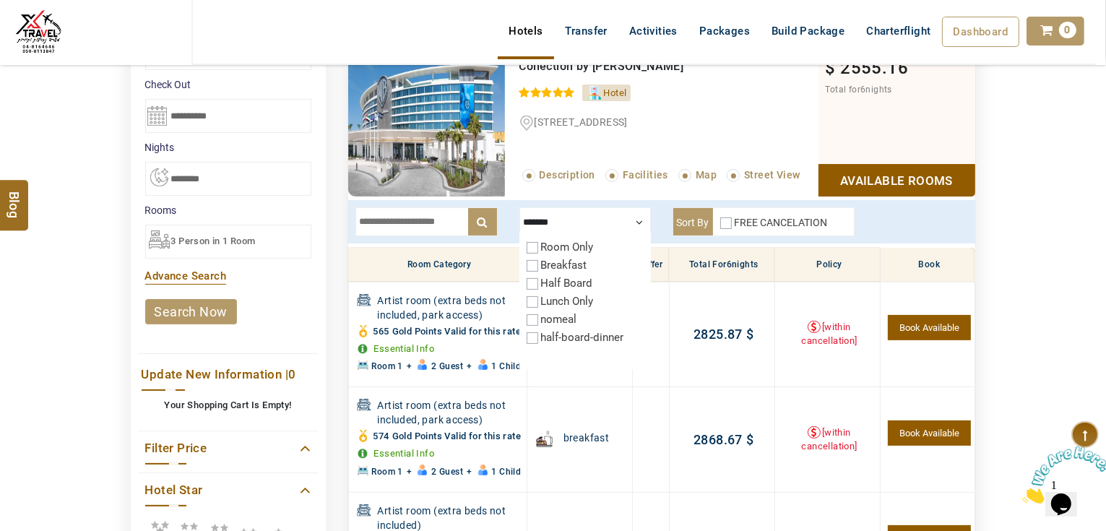
click at [580, 218] on div at bounding box center [586, 221] width 132 height 29
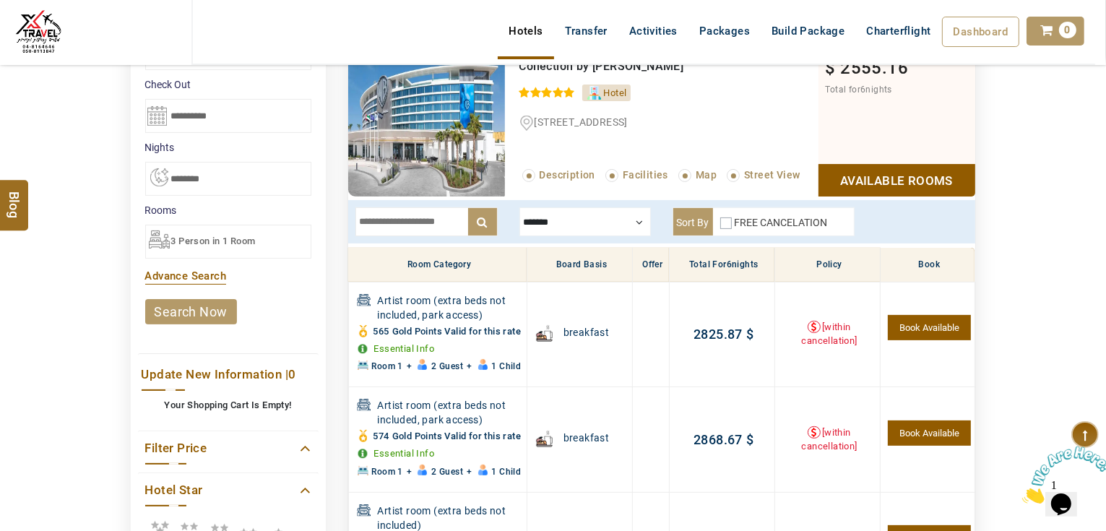
click at [1043, 282] on div "DESTINATION + Add Destination Nationality Afghanistan Albania Algeria American …" at bounding box center [553, 372] width 1106 height 1061
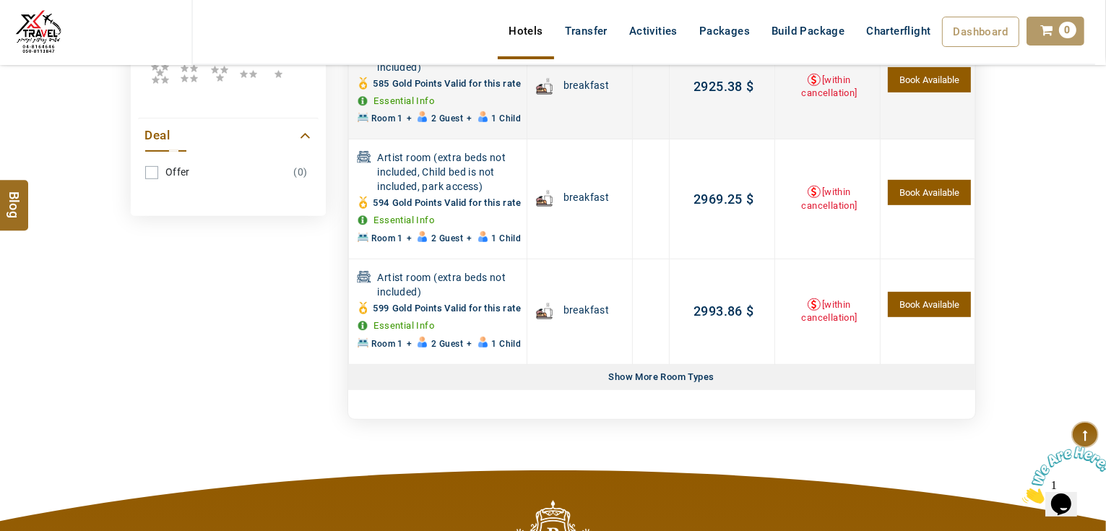
scroll to position [737, 0]
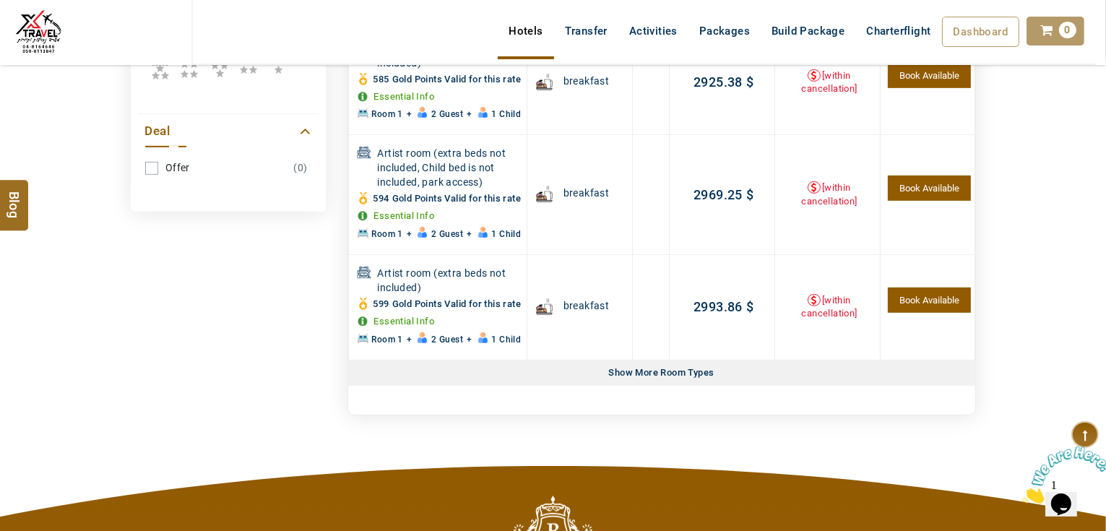
click at [332, 267] on div "**********" at bounding box center [553, 7] width 867 height 866
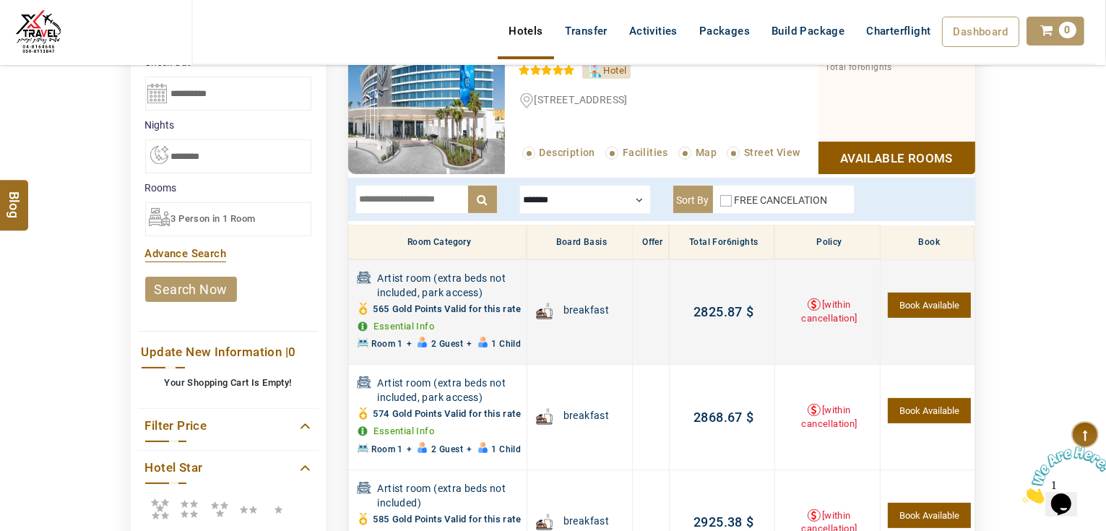
scroll to position [275, 0]
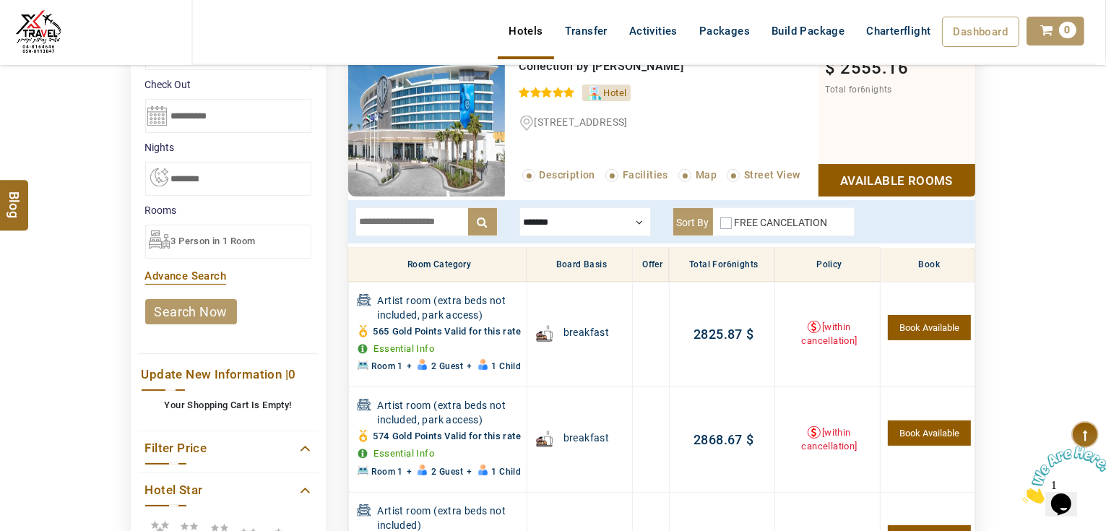
click at [337, 254] on div "Please wait while we load more hotels for you Recommended The WB Abu Dhabi, Cur…" at bounding box center [662, 470] width 650 height 866
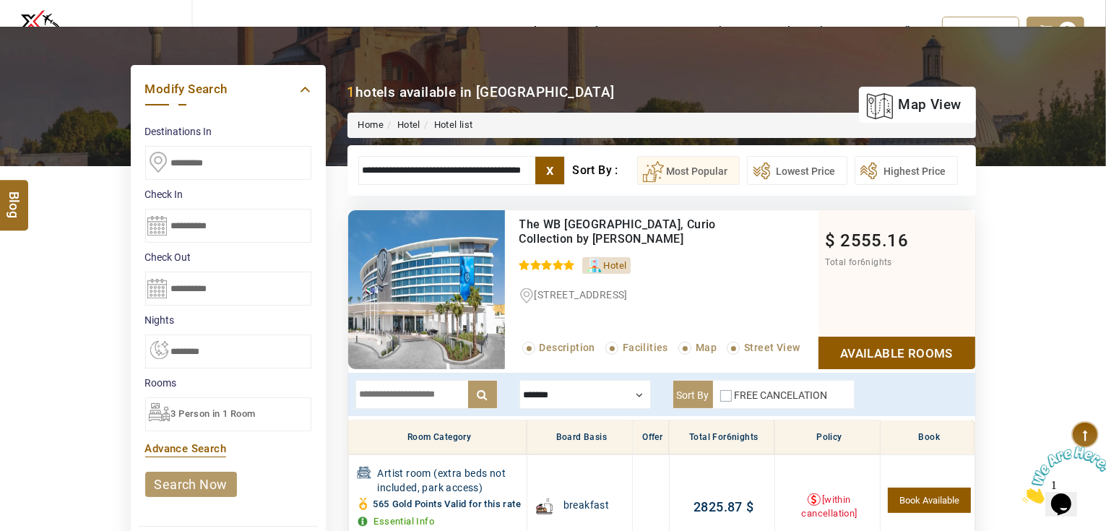
scroll to position [101, 0]
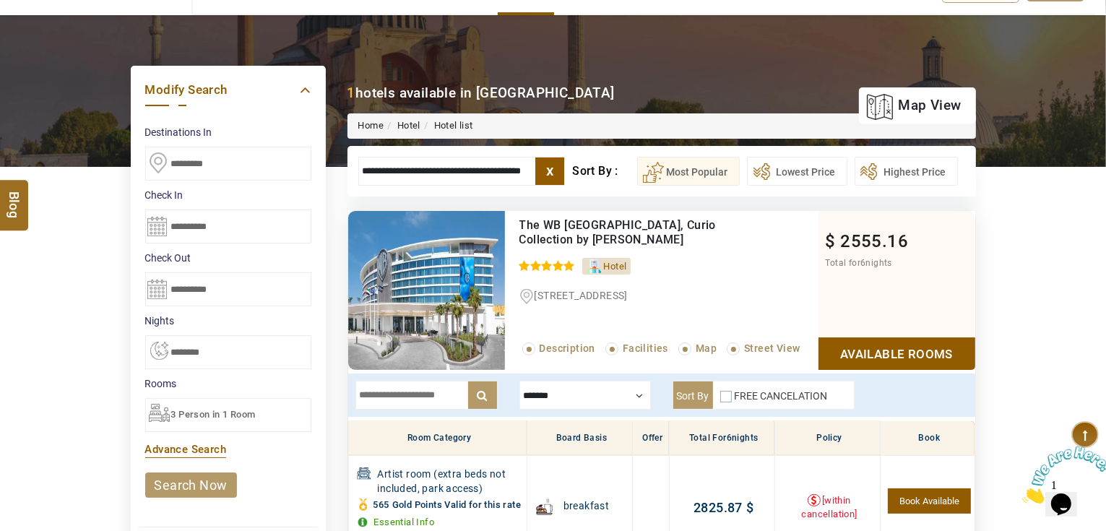
click at [451, 162] on input "**********" at bounding box center [461, 171] width 207 height 29
click at [226, 414] on span "3 Person in 1 Room" at bounding box center [213, 414] width 85 height 11
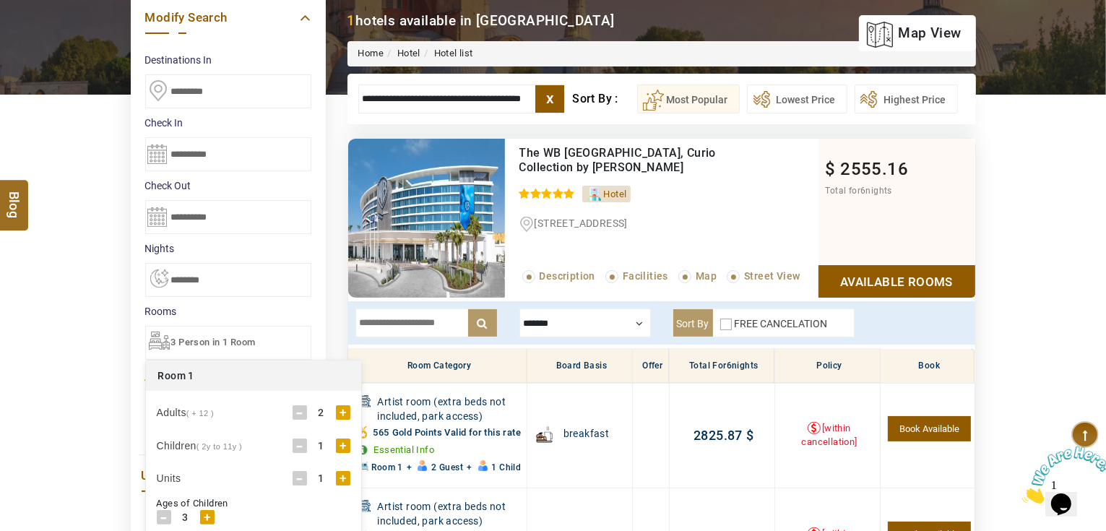
scroll to position [275, 0]
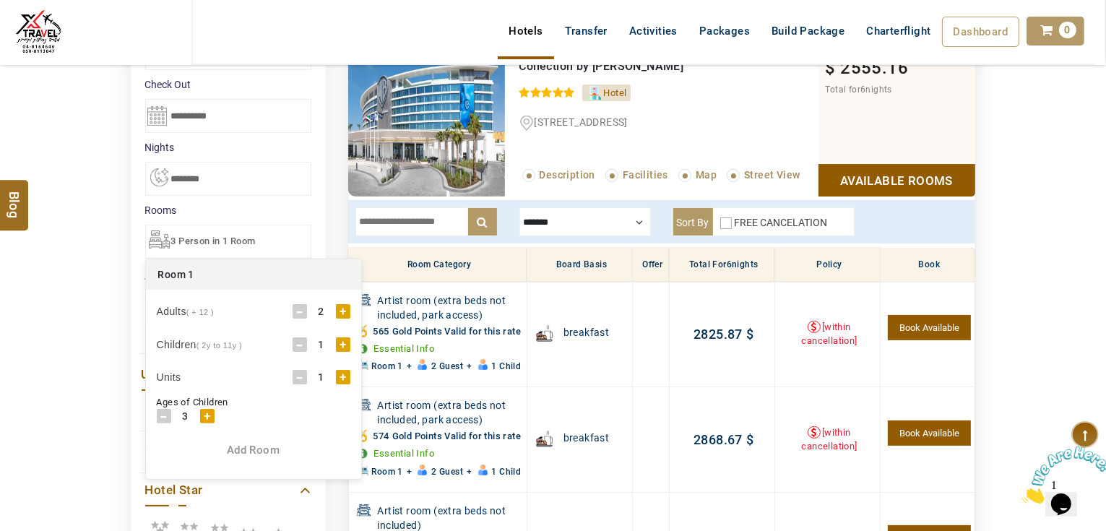
click at [243, 449] on div "Add Room" at bounding box center [253, 450] width 215 height 15
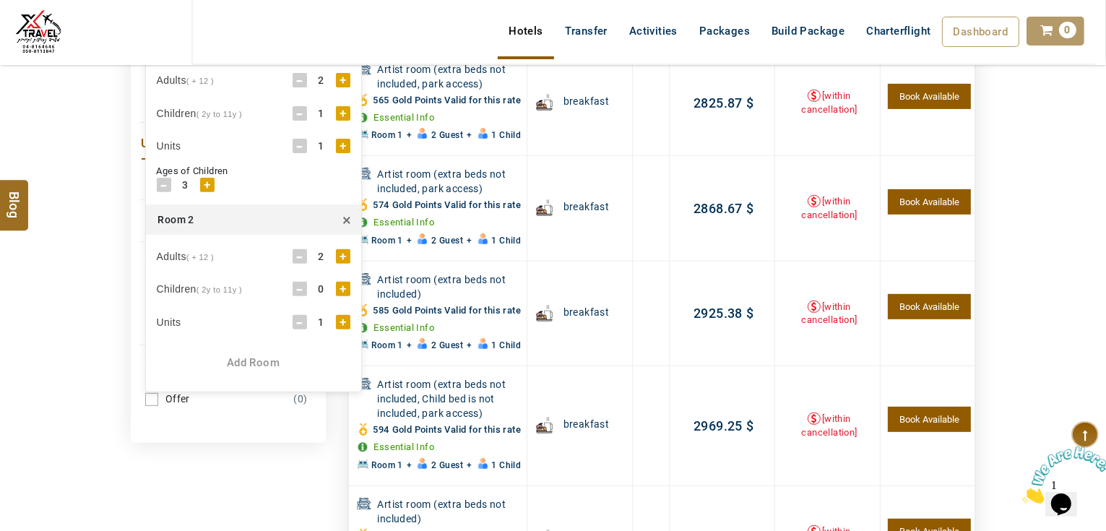
scroll to position [506, 0]
click at [342, 284] on div "+" at bounding box center [343, 289] width 14 height 14
click at [205, 363] on div "+" at bounding box center [207, 361] width 14 height 14
drag, startPoint x: 74, startPoint y: 333, endPoint x: 80, endPoint y: 329, distance: 7.8
click at [74, 332] on div "DESTINATION + Add Destination Nationality Afghanistan Albania Algeria American …" at bounding box center [553, 141] width 1106 height 1061
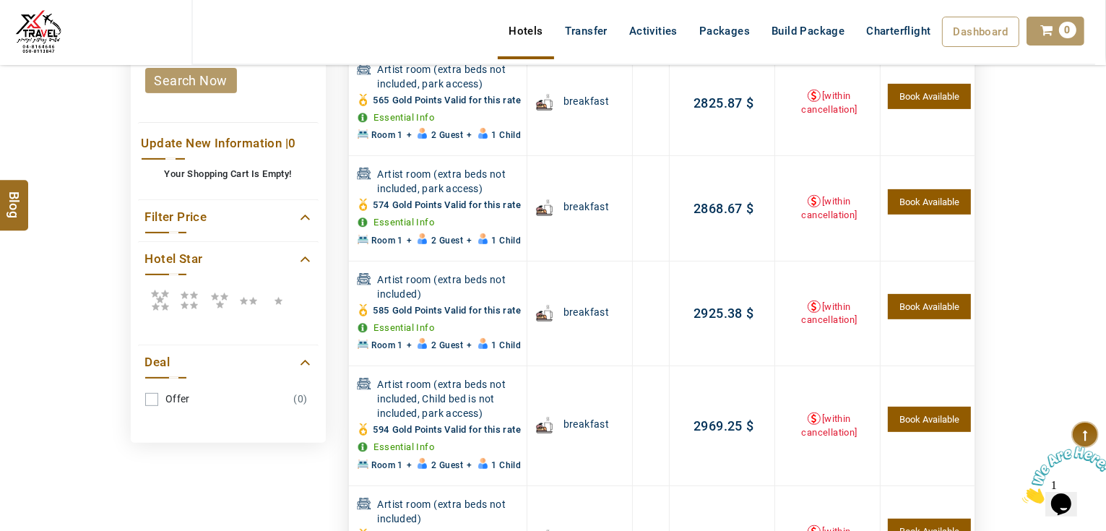
click at [209, 81] on header "AHMAD JINDAWY USD AED AED EUR € USD $ INR ₹ THB ฿ IDR Rp BHD BHD TRY ₺ Credit L…" at bounding box center [553, 50] width 1106 height 101
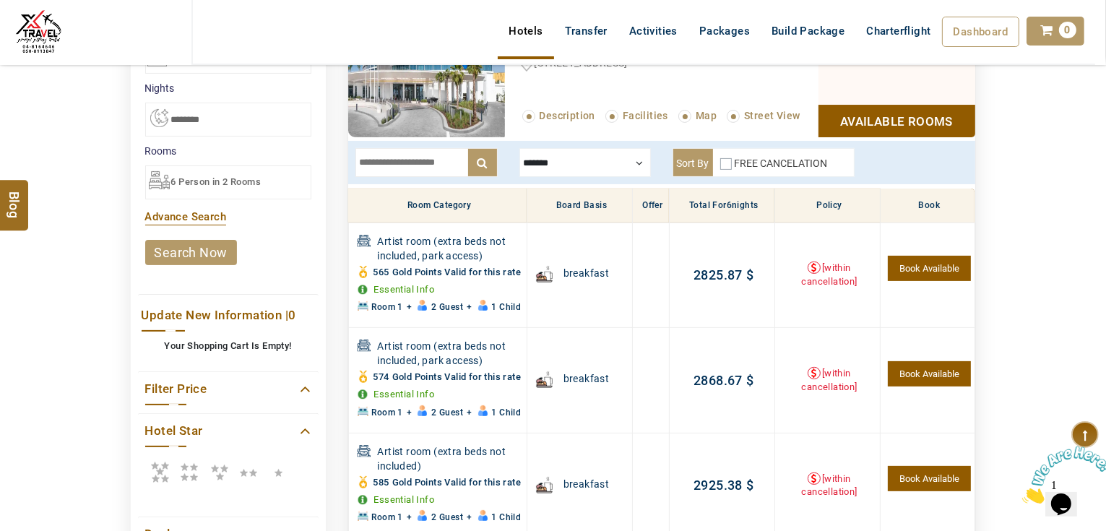
scroll to position [332, 0]
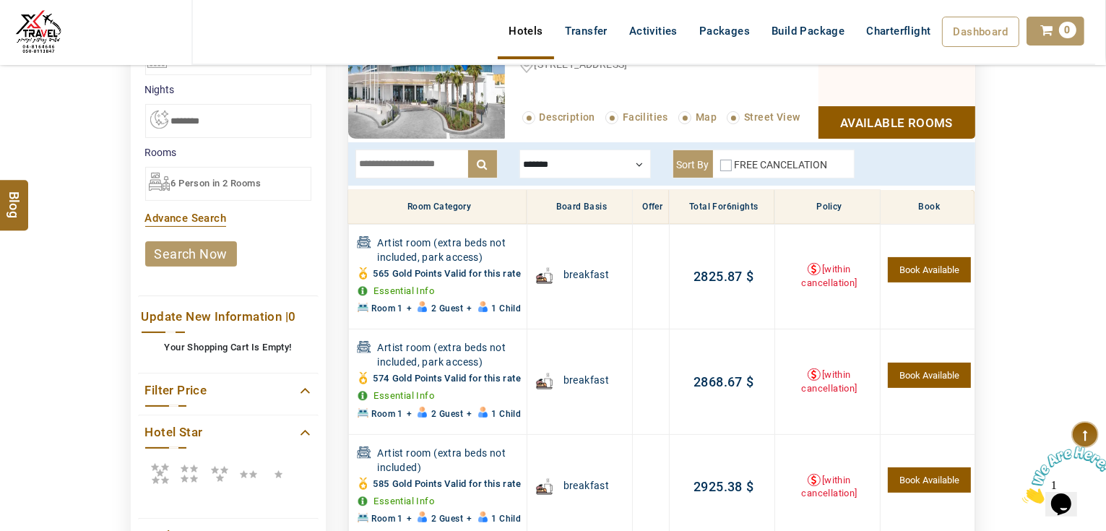
click at [217, 249] on link "search now" at bounding box center [191, 253] width 92 height 25
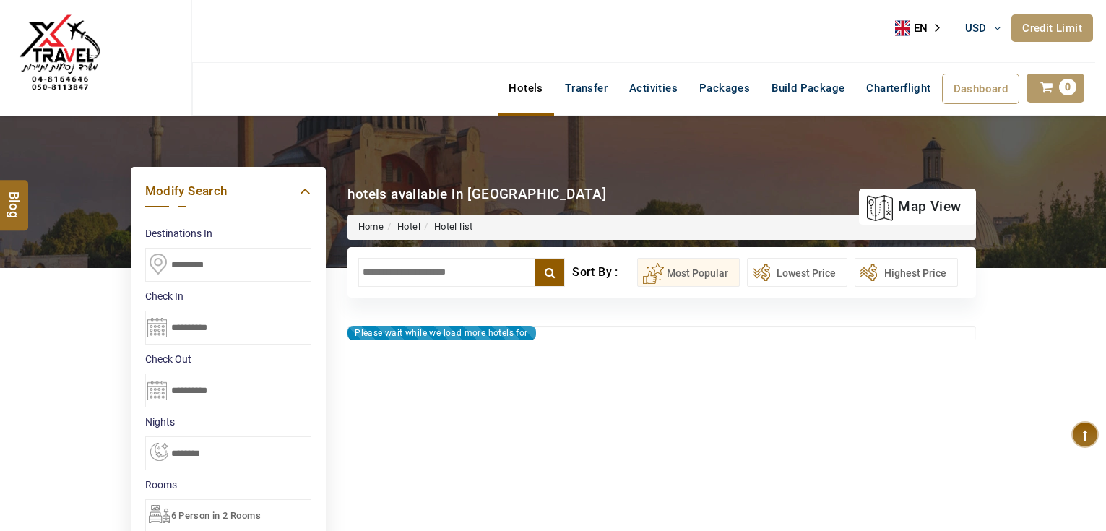
select select "*"
type input "**********"
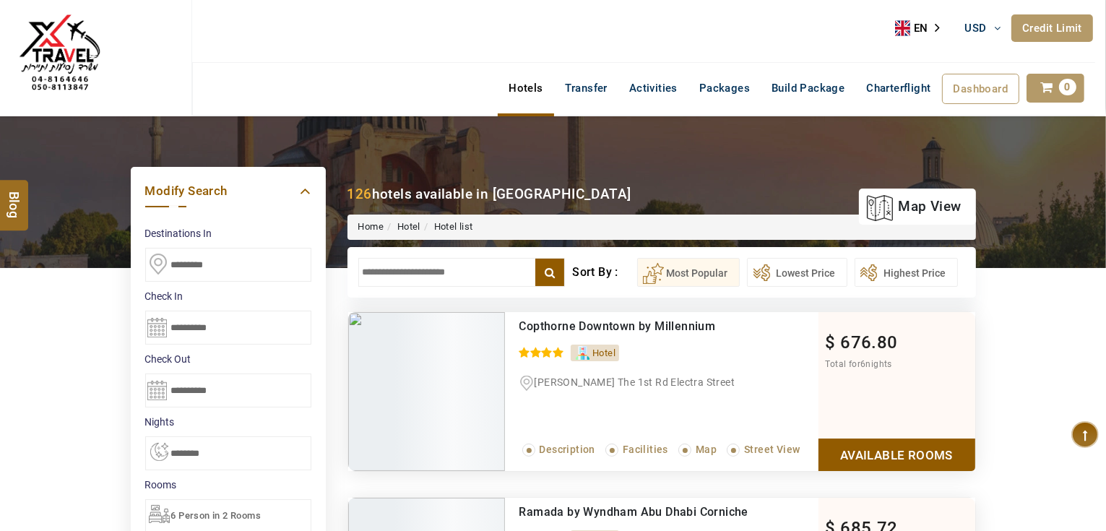
click at [423, 270] on input "text" at bounding box center [461, 272] width 207 height 29
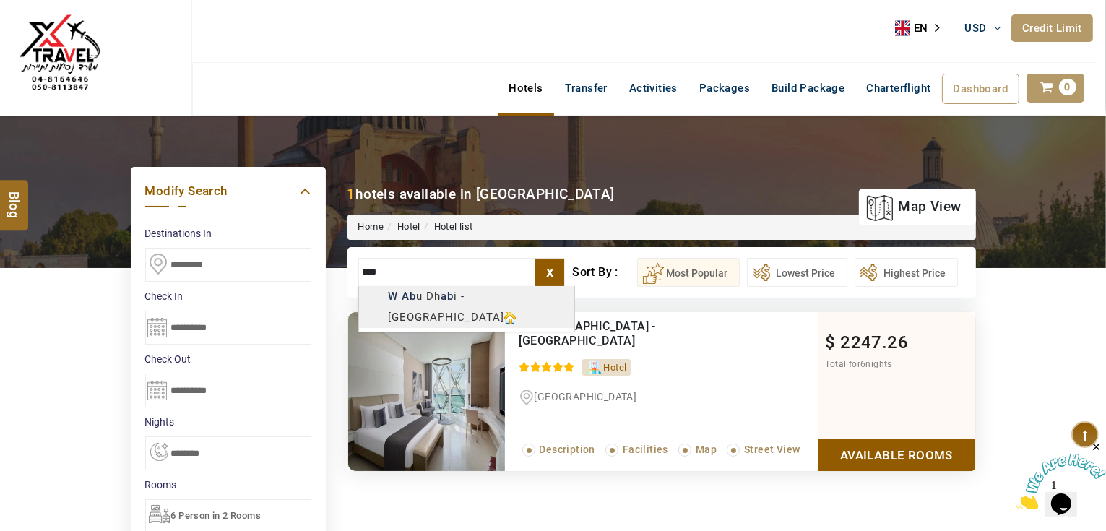
type input "**********"
click at [891, 454] on link "Available Rooms" at bounding box center [897, 455] width 157 height 33
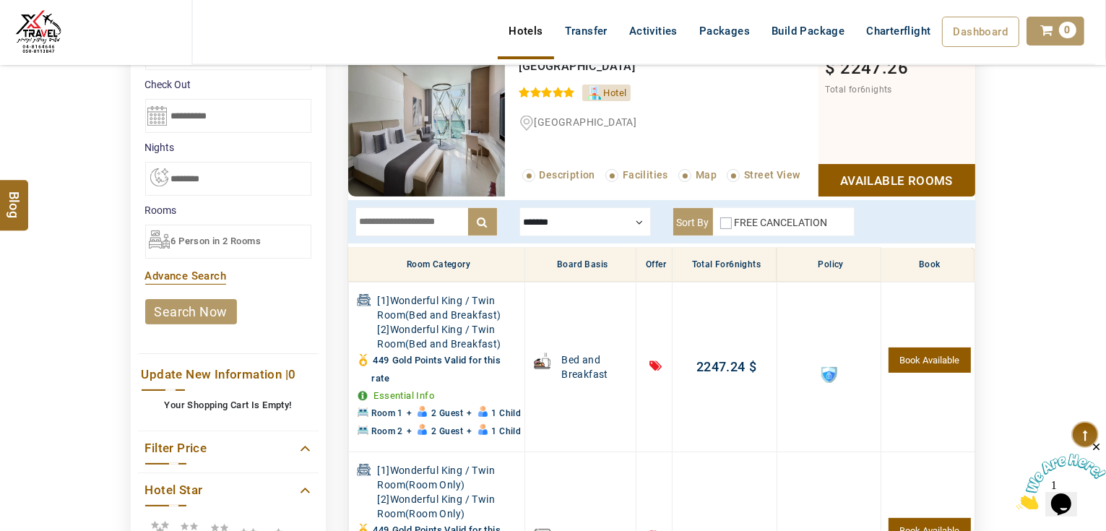
click at [422, 211] on input "text" at bounding box center [427, 221] width 142 height 29
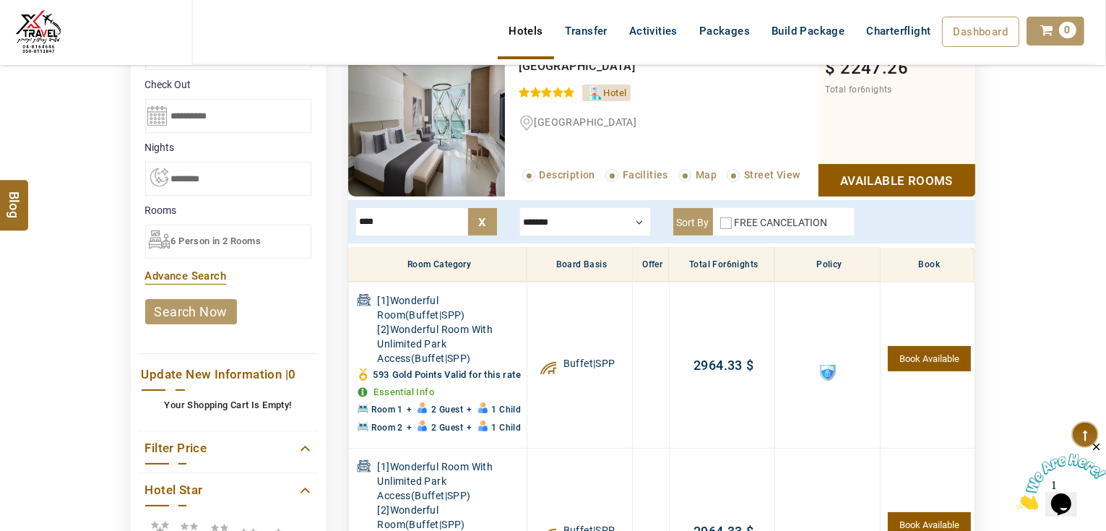
type input "****"
click at [553, 217] on div at bounding box center [586, 221] width 132 height 29
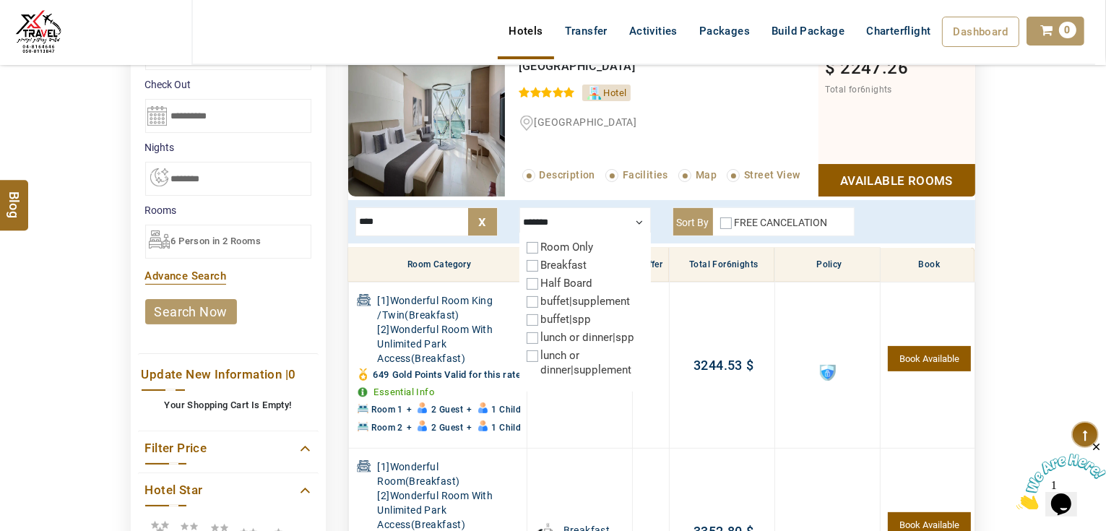
click at [641, 220] on div at bounding box center [586, 221] width 132 height 29
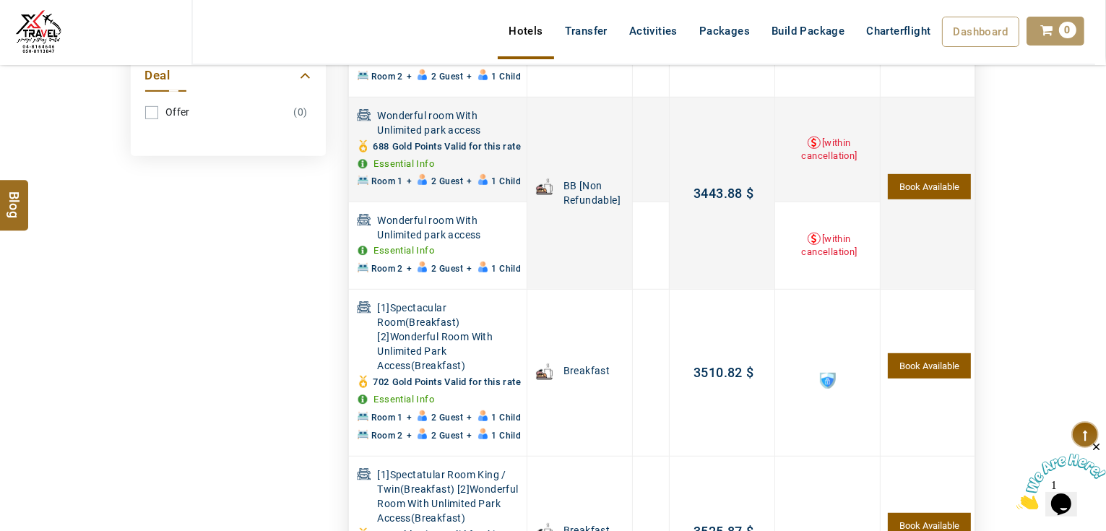
scroll to position [795, 0]
